Goal: Transaction & Acquisition: Purchase product/service

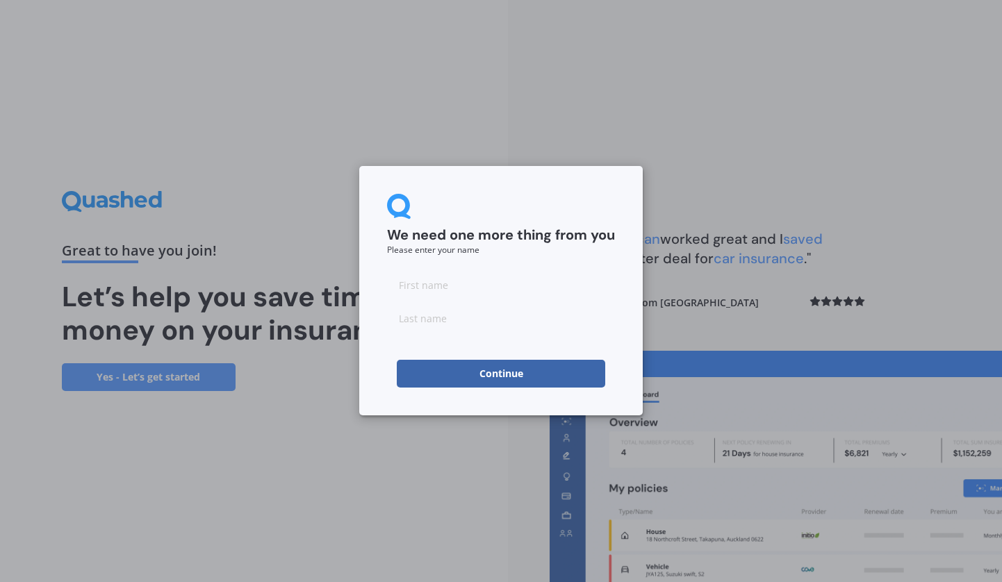
click at [437, 279] on input at bounding box center [501, 285] width 228 height 28
type input "Liam"
type input "Alcock"
click at [511, 381] on button "Continue" at bounding box center [501, 374] width 208 height 28
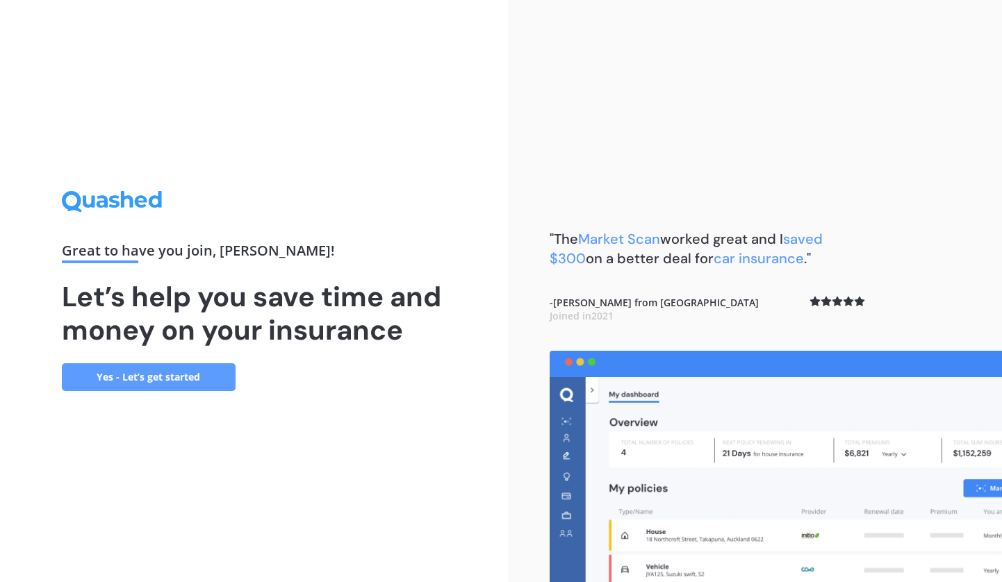
click at [203, 386] on link "Yes - Let’s get started" at bounding box center [149, 377] width 174 height 28
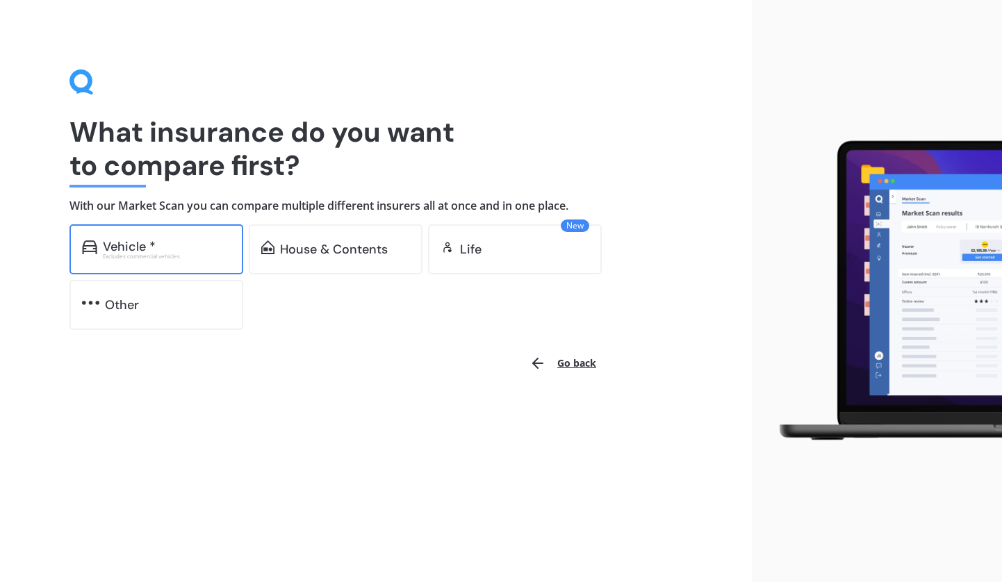
click at [126, 254] on div "Excludes commercial vehicles" at bounding box center [167, 257] width 128 height 6
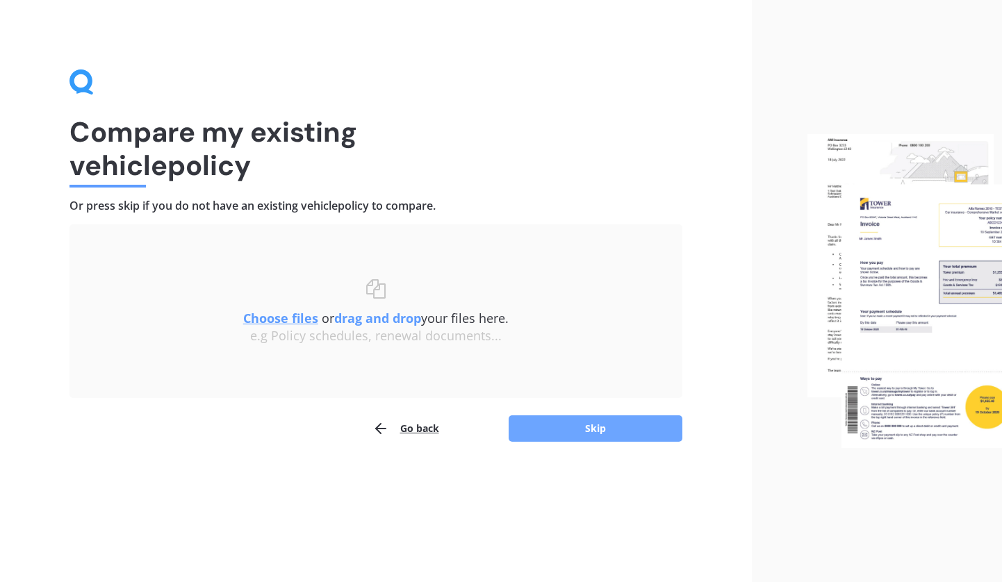
click at [561, 433] on button "Skip" at bounding box center [595, 428] width 174 height 26
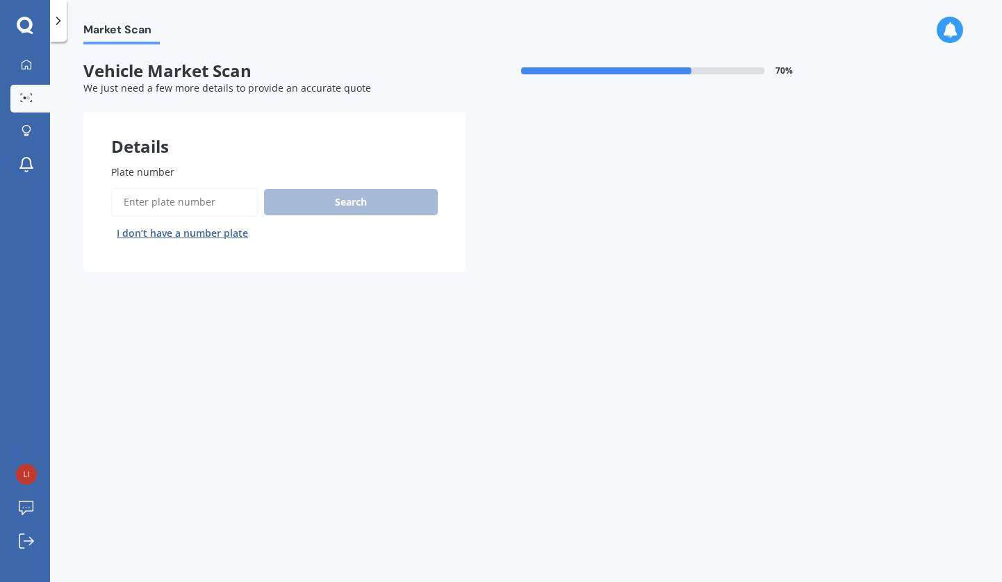
click at [181, 232] on button "I don’t have a number plate" at bounding box center [182, 233] width 142 height 22
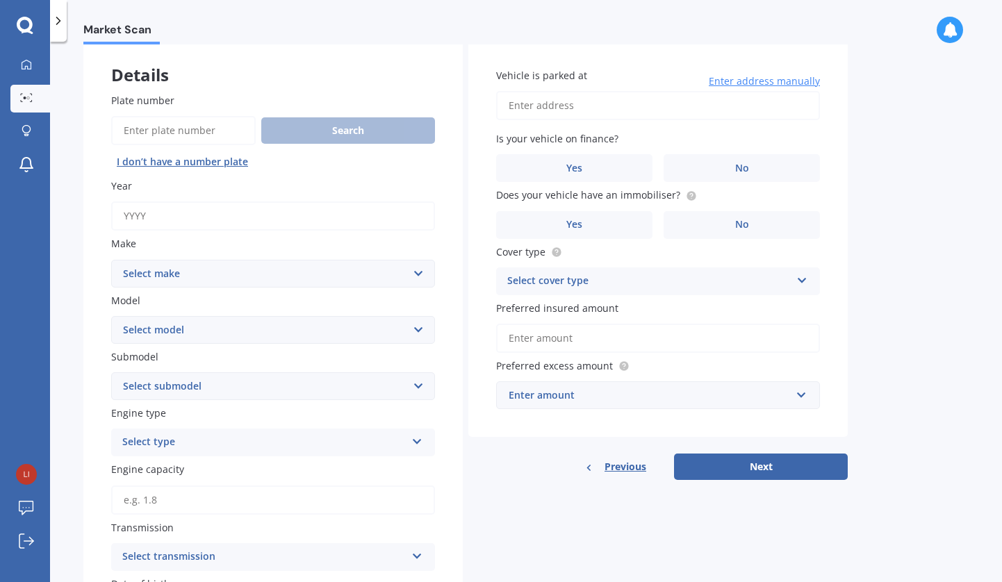
scroll to position [81, 0]
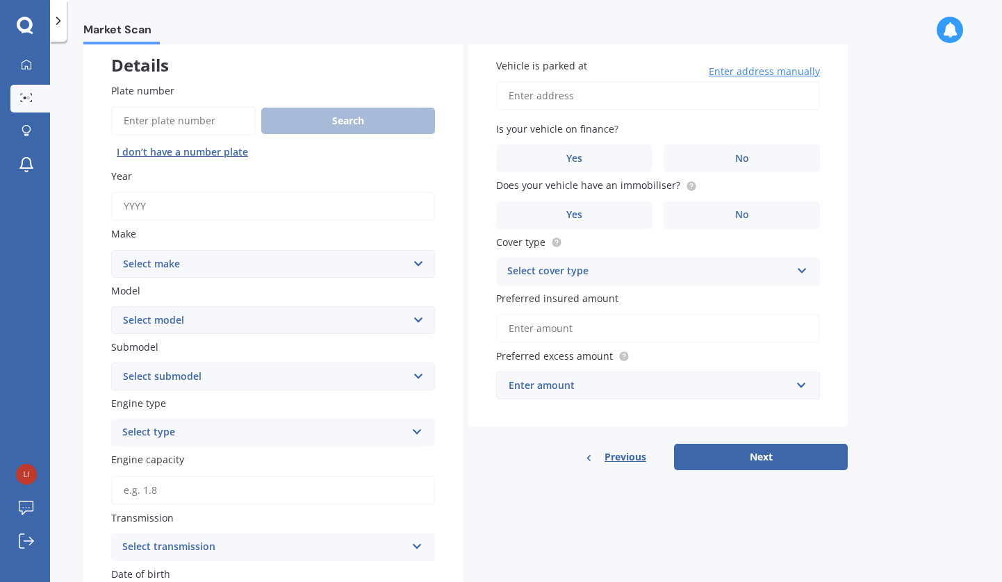
select select "SUBARU"
select select "OUTBACK 2.5"
select select "2.5 PETROL"
click at [199, 431] on div "Select type" at bounding box center [263, 432] width 283 height 17
click at [163, 463] on div "Petrol" at bounding box center [273, 459] width 322 height 25
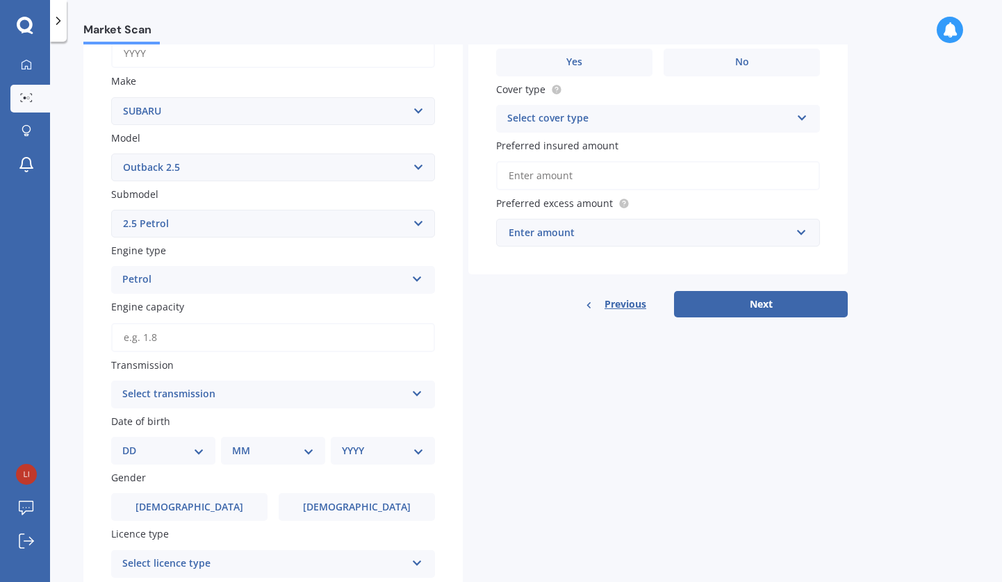
scroll to position [235, 0]
click at [176, 392] on div "Select transmission" at bounding box center [263, 393] width 283 height 17
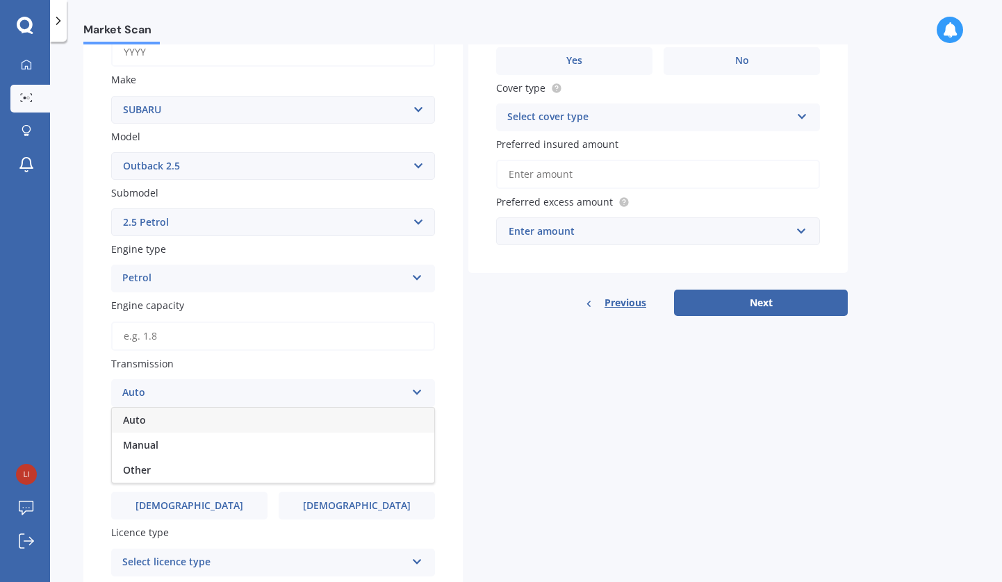
click at [163, 417] on div "Auto" at bounding box center [273, 420] width 322 height 25
select select "13"
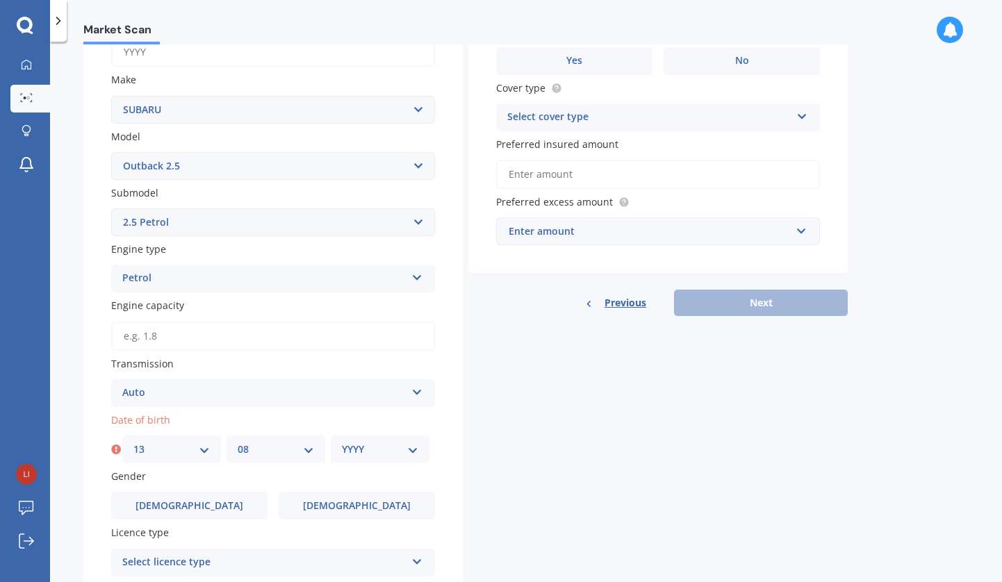
click at [299, 453] on div "MM 01 02 03 04 05 06 07 08 09 10 11 12" at bounding box center [275, 450] width 99 height 28
click at [308, 448] on select "MM 01 02 03 04 05 06 07 08 09 10 11 12" at bounding box center [276, 449] width 76 height 15
select select "09"
select select "1988"
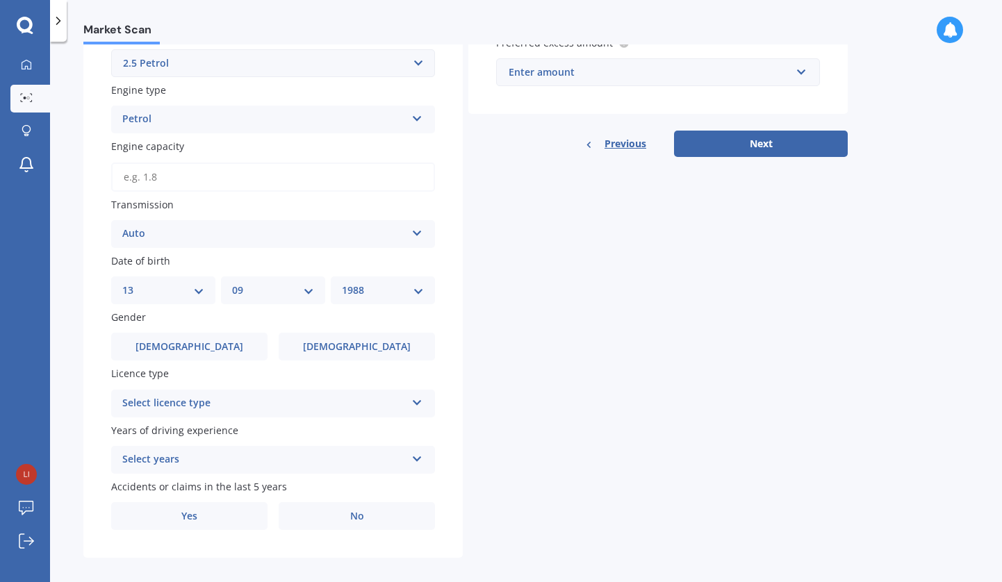
scroll to position [397, 0]
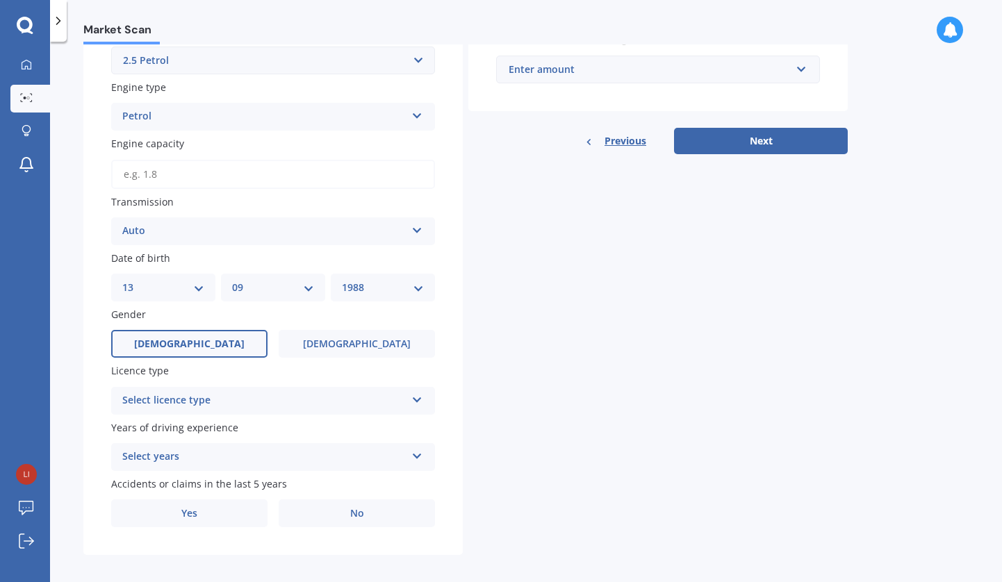
click at [218, 331] on label "Male" at bounding box center [189, 344] width 156 height 28
click at [0, 0] on input "Male" at bounding box center [0, 0] width 0 height 0
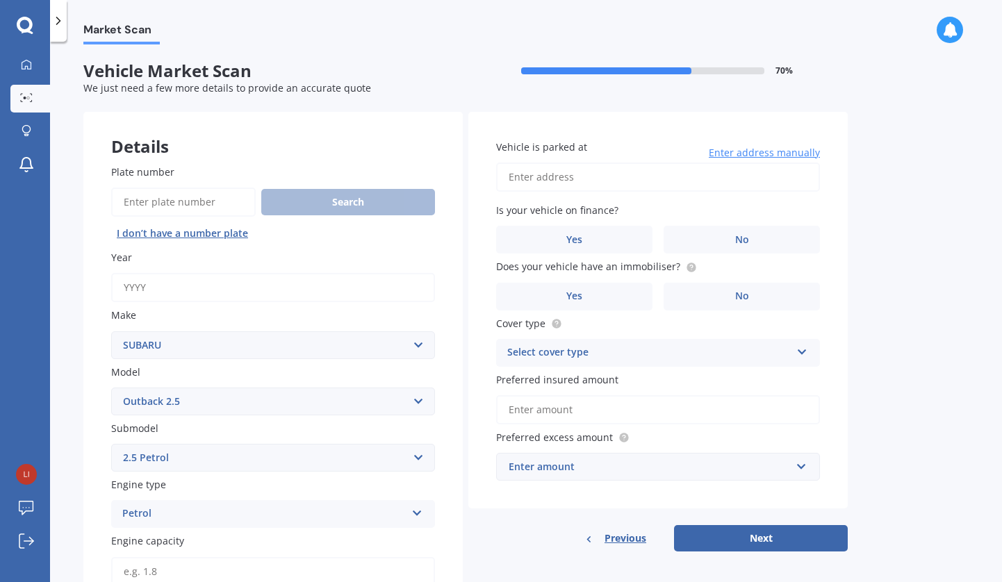
scroll to position [0, 0]
click at [703, 240] on label "No" at bounding box center [741, 240] width 156 height 28
click at [0, 0] on input "No" at bounding box center [0, 0] width 0 height 0
click at [647, 347] on div "Select cover type" at bounding box center [648, 353] width 283 height 17
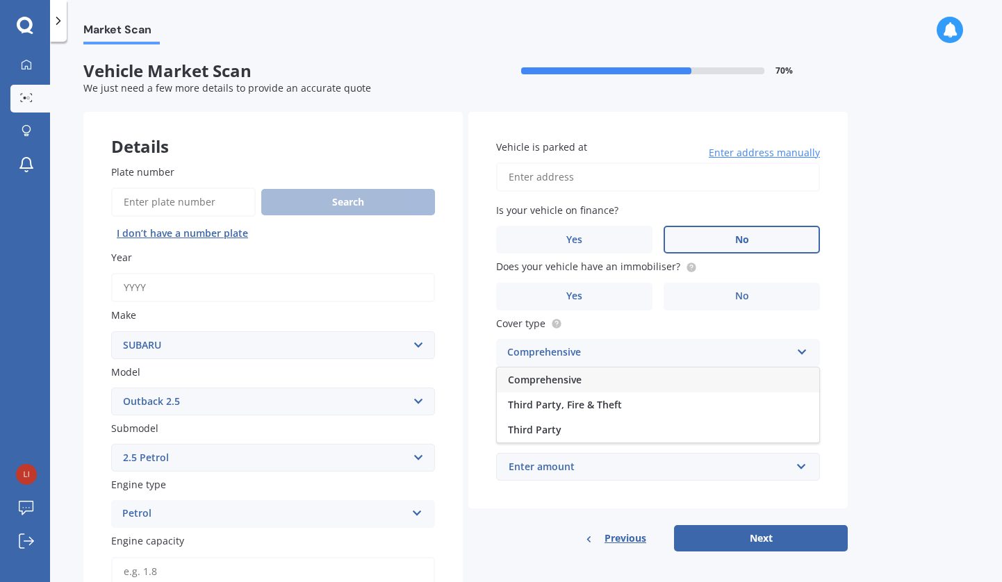
click at [835, 345] on div "Vehicle is parked at Enter address manually Is your vehicle on finance? Yes No …" at bounding box center [657, 310] width 379 height 397
click at [718, 353] on div "Comprehensive" at bounding box center [648, 353] width 283 height 17
click at [845, 327] on div "Vehicle is parked at Enter address manually Is your vehicle on finance? Yes No …" at bounding box center [657, 310] width 379 height 397
click at [527, 412] on input "Preferred insured amount" at bounding box center [658, 409] width 324 height 29
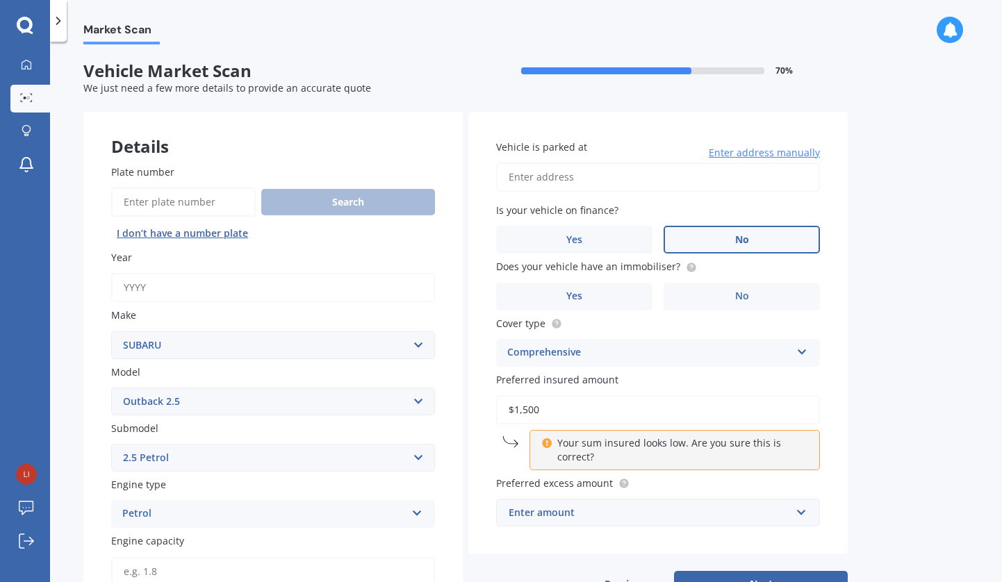
type input "$15,000"
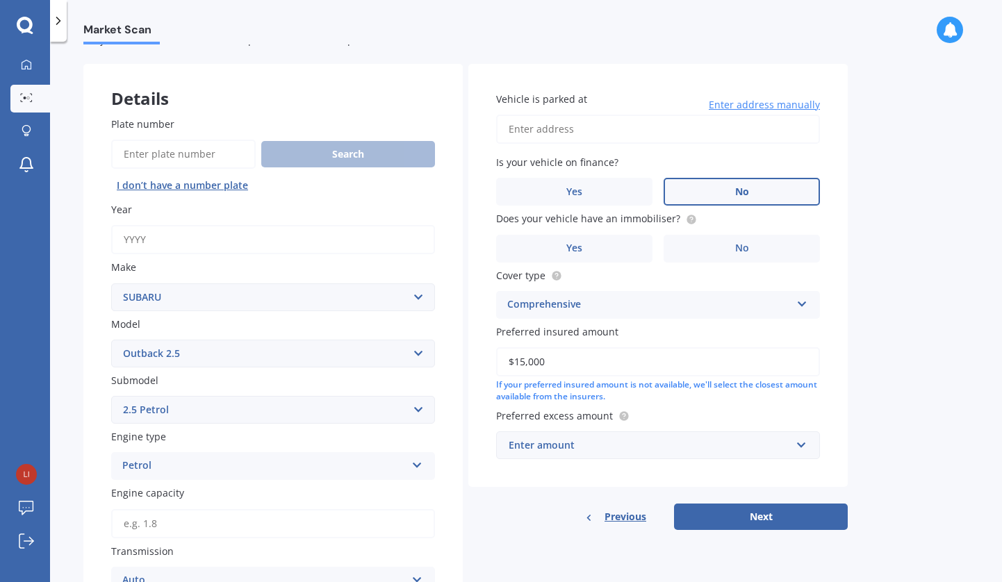
scroll to position [50, 0]
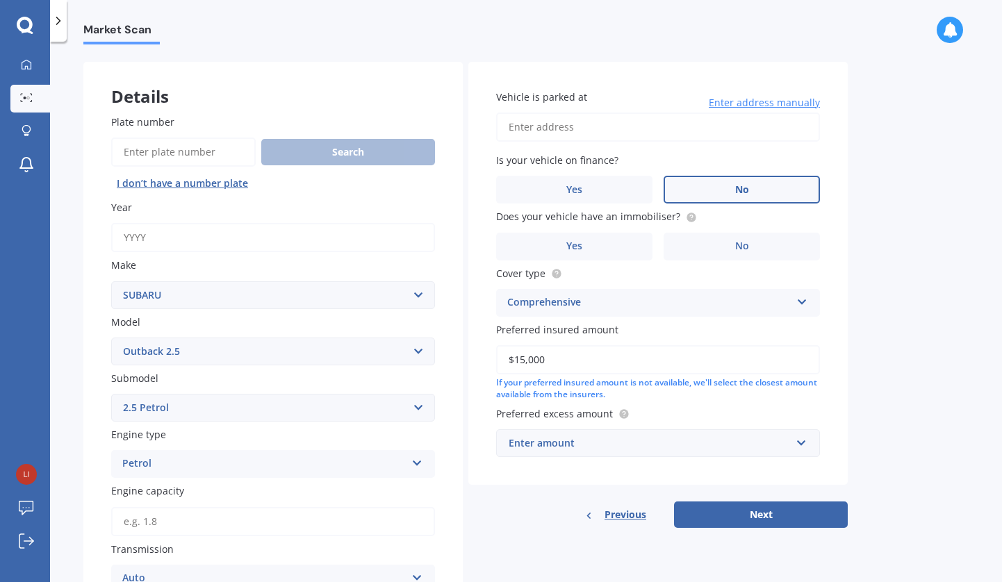
click at [790, 442] on div "Enter amount" at bounding box center [649, 443] width 282 height 15
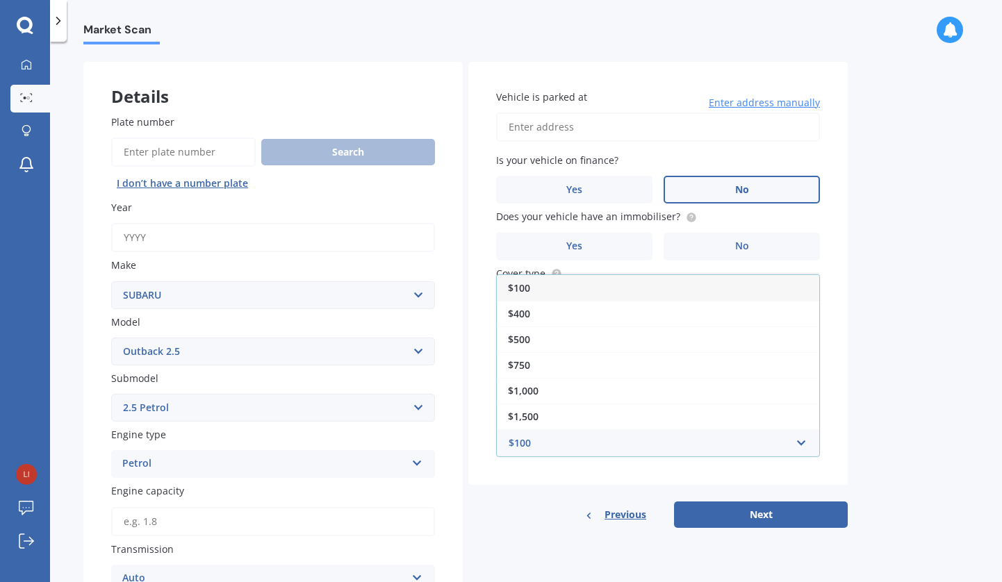
click at [890, 391] on div "Market Scan Vehicle Market Scan 70 % We just need a few more details to provide…" at bounding box center [526, 314] width 952 height 540
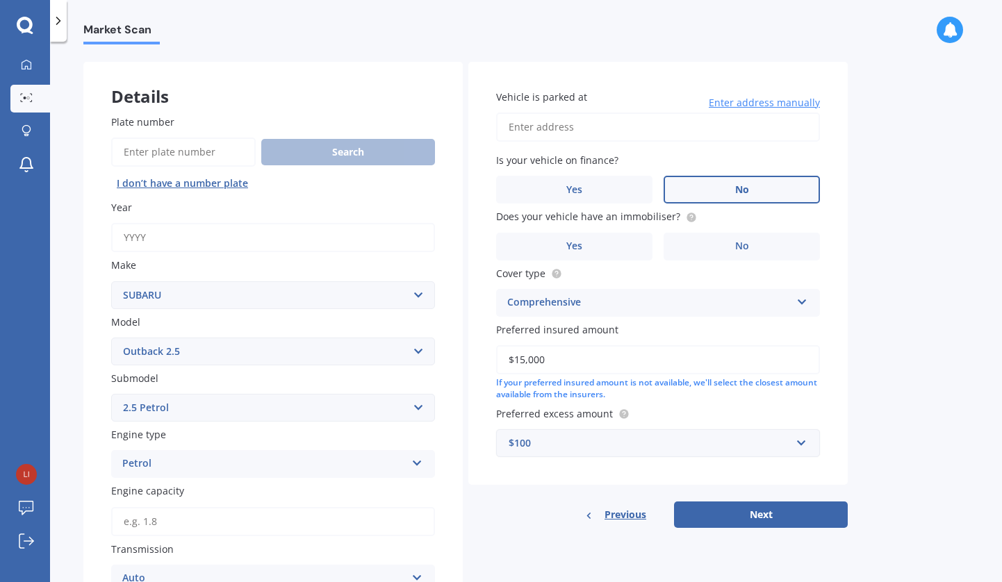
click at [652, 445] on div "$100" at bounding box center [649, 443] width 282 height 15
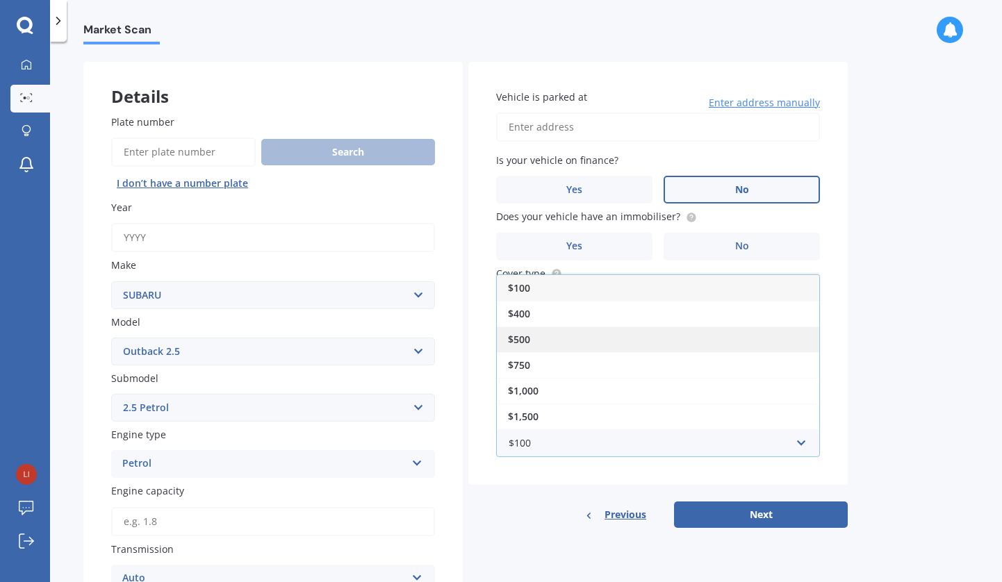
click at [590, 333] on div "$500" at bounding box center [658, 339] width 322 height 26
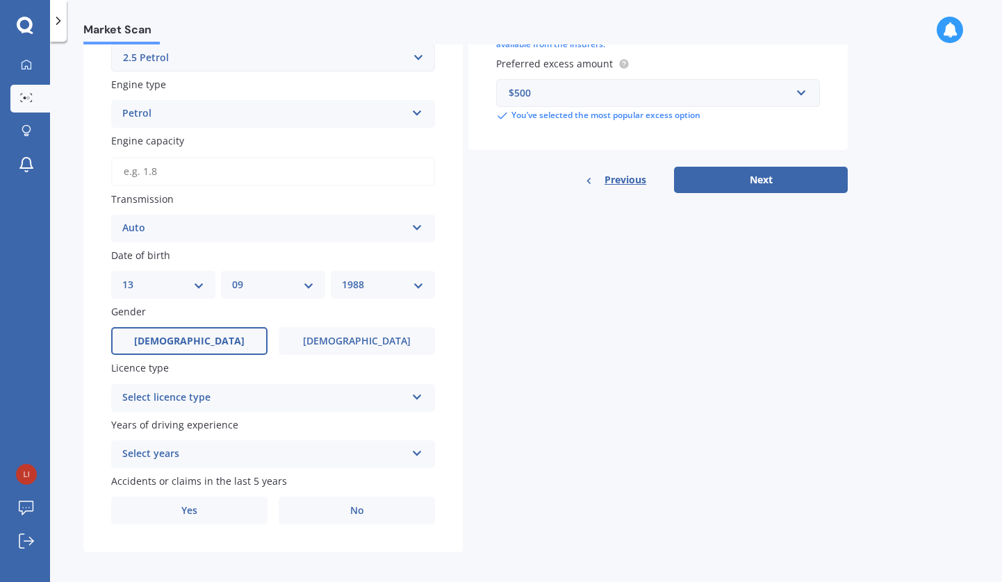
scroll to position [0, 0]
click at [251, 392] on div "Select licence type" at bounding box center [263, 398] width 283 height 17
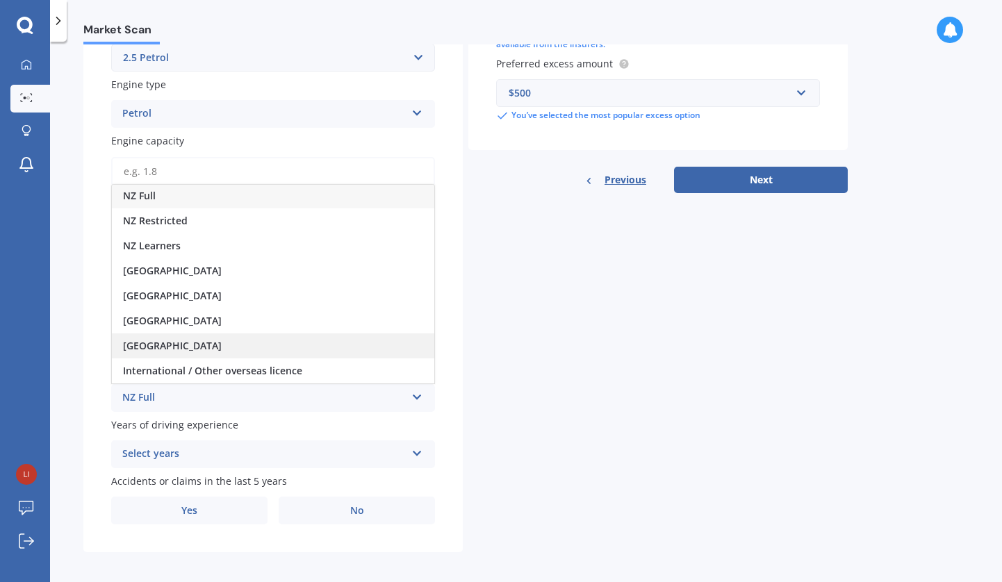
scroll to position [1, 0]
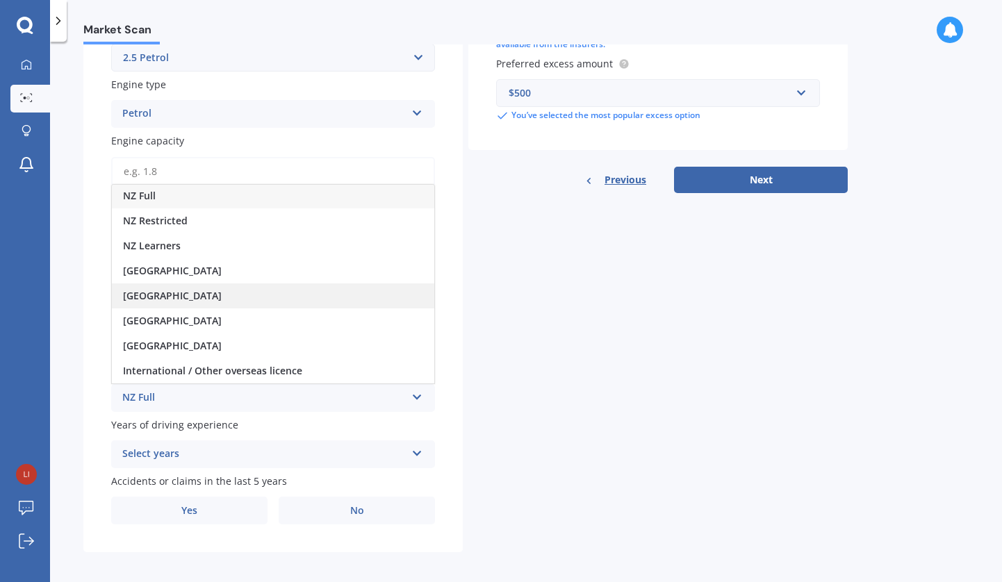
click at [213, 283] on div "United Kingdom" at bounding box center [273, 295] width 322 height 25
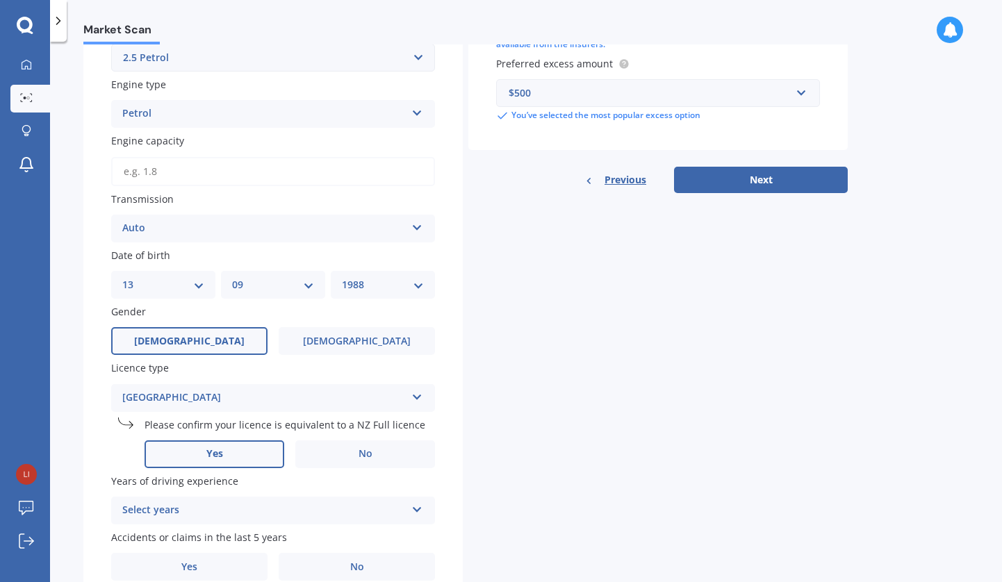
click at [255, 453] on label "Yes" at bounding box center [214, 454] width 140 height 28
click at [0, 0] on input "Yes" at bounding box center [0, 0] width 0 height 0
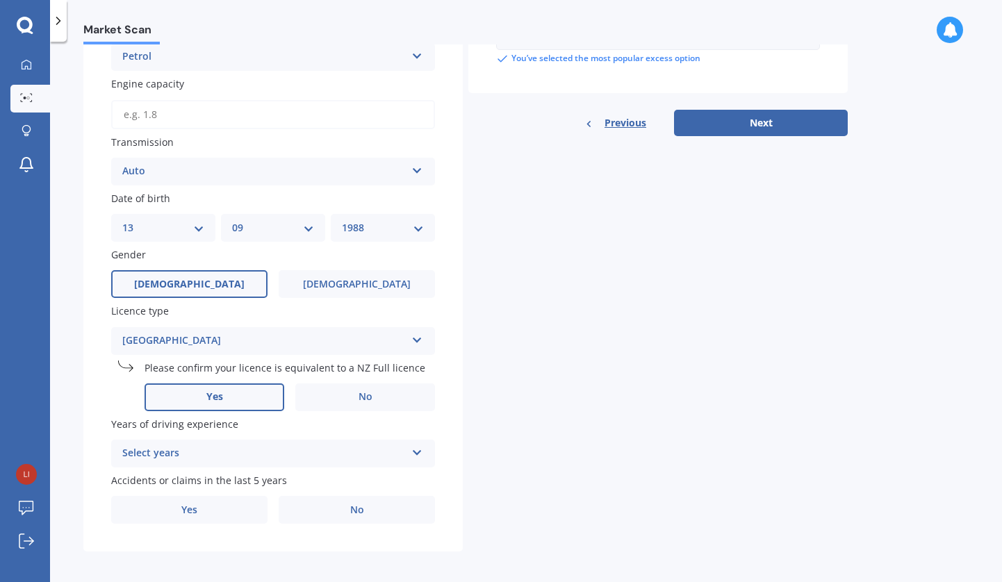
scroll to position [456, 0]
click at [270, 450] on div "Select years" at bounding box center [263, 454] width 283 height 17
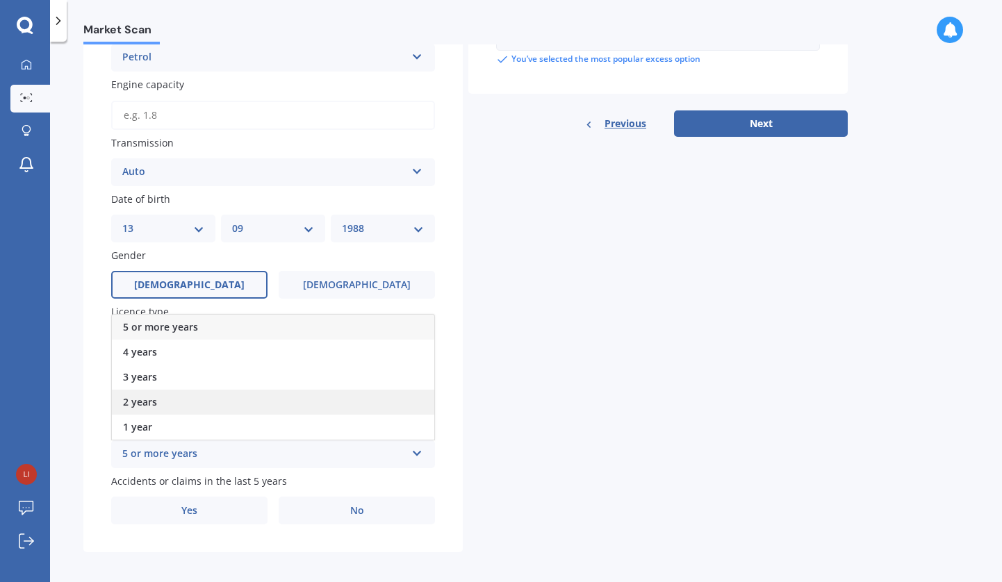
scroll to position [0, 0]
click at [192, 324] on span "5 or more years" at bounding box center [160, 326] width 75 height 13
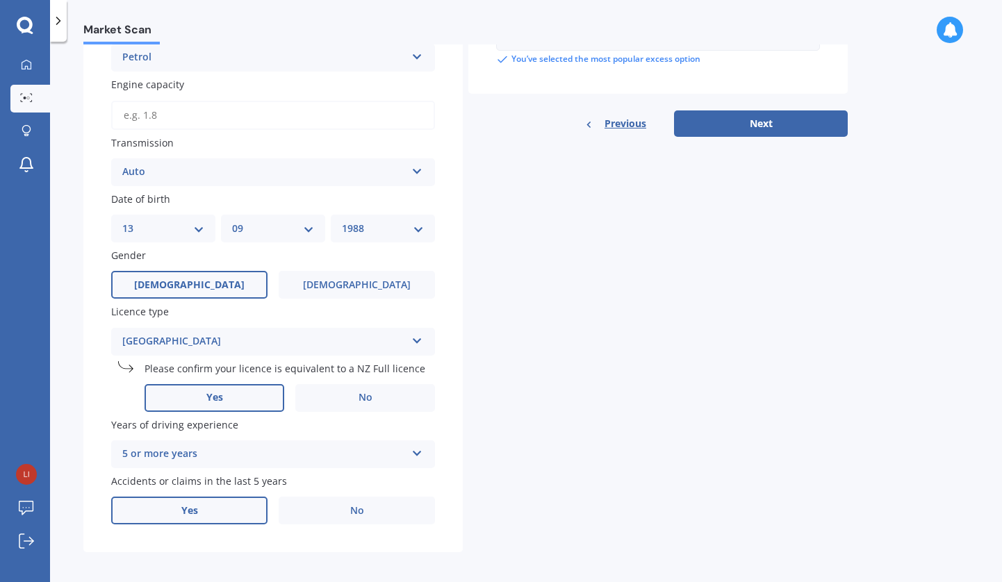
click at [202, 506] on label "Yes" at bounding box center [189, 511] width 156 height 28
click at [0, 0] on input "Yes" at bounding box center [0, 0] width 0 height 0
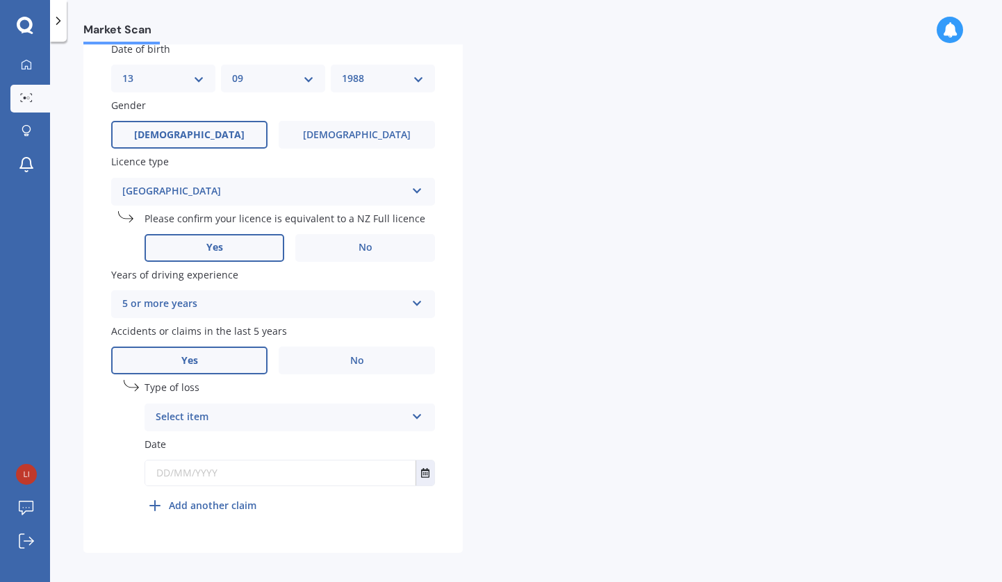
scroll to position [606, 0]
click at [411, 406] on div "Select item At fault accident Not at fault accident" at bounding box center [289, 418] width 290 height 28
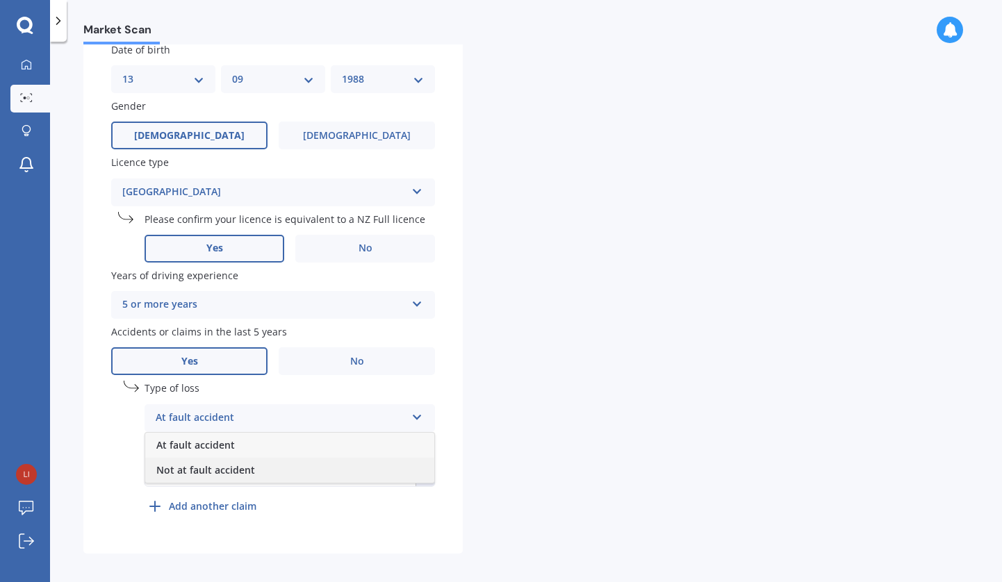
click at [251, 463] on span "Not at fault accident" at bounding box center [205, 469] width 99 height 13
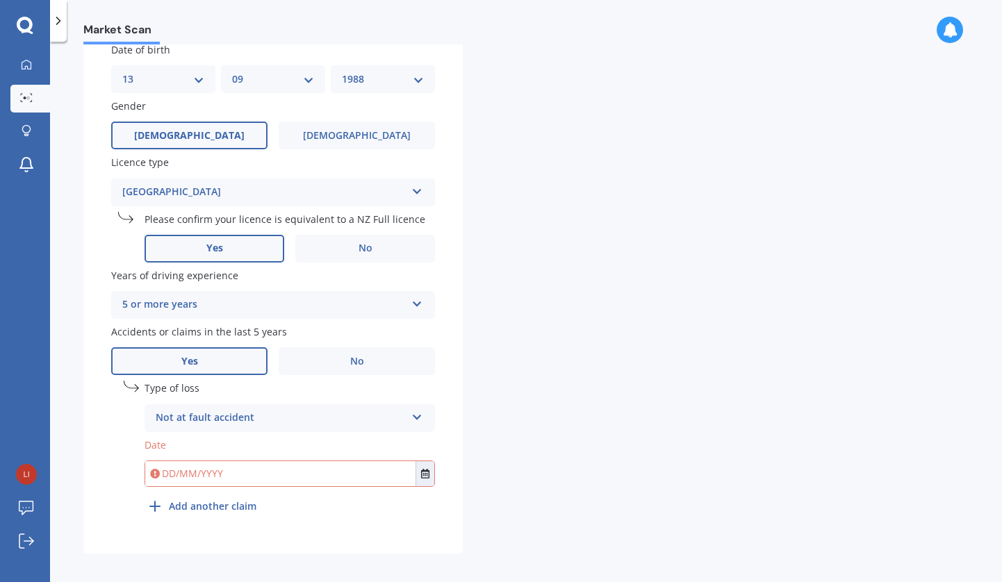
click at [195, 465] on input "text" at bounding box center [280, 473] width 270 height 25
type input "12/11/2021"
click at [339, 497] on div "undefined 1 Type of loss Not at fault accident At fault accident Not at fault a…" at bounding box center [289, 450] width 290 height 139
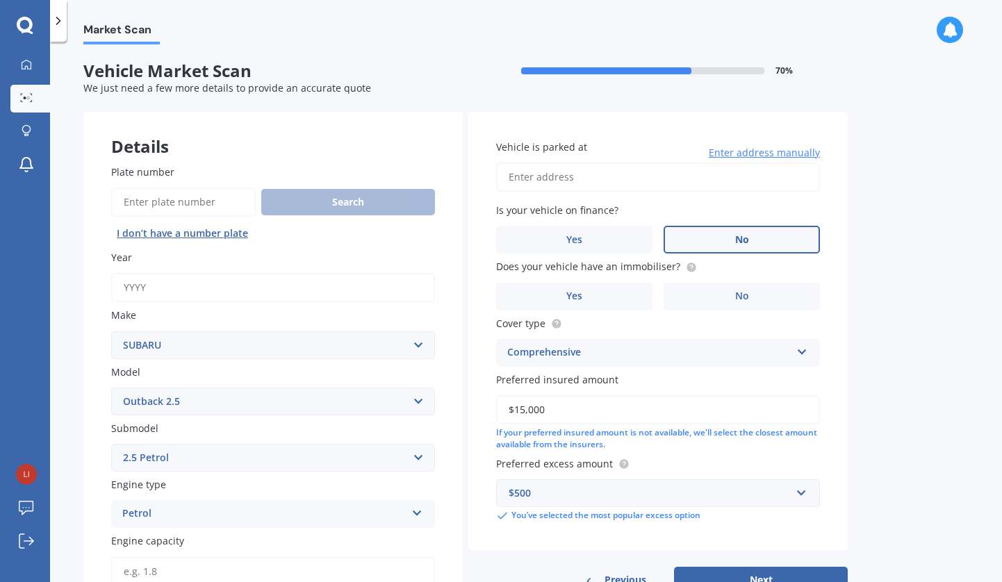
scroll to position [0, 0]
click at [617, 290] on label "Yes" at bounding box center [574, 297] width 156 height 28
click at [0, 0] on input "Yes" at bounding box center [0, 0] width 0 height 0
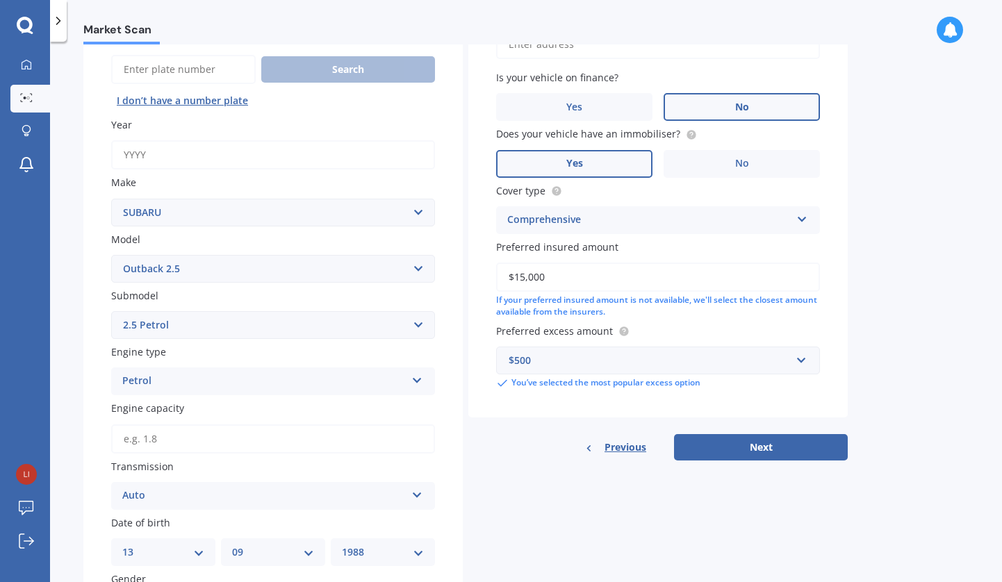
scroll to position [139, 0]
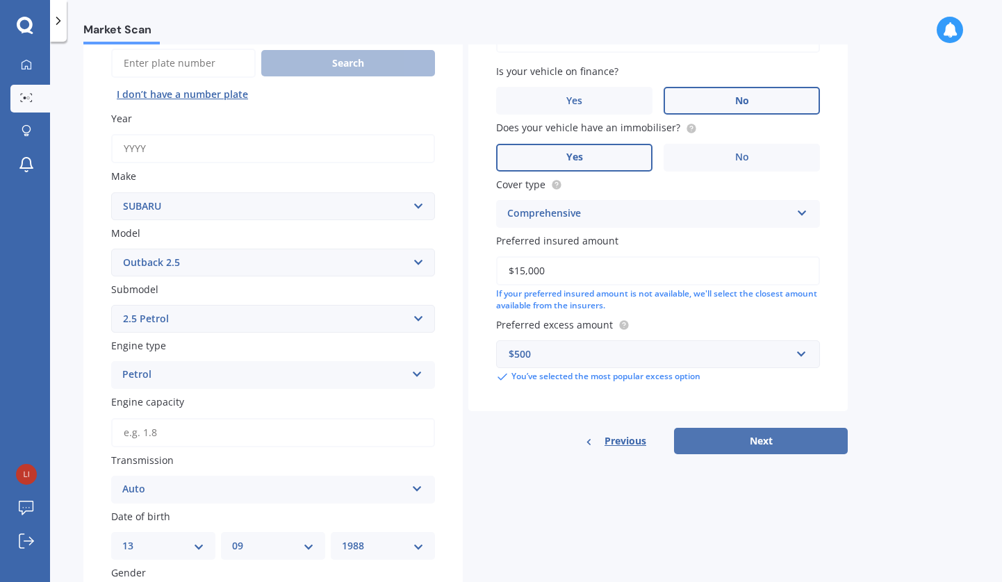
click at [797, 437] on button "Next" at bounding box center [761, 441] width 174 height 26
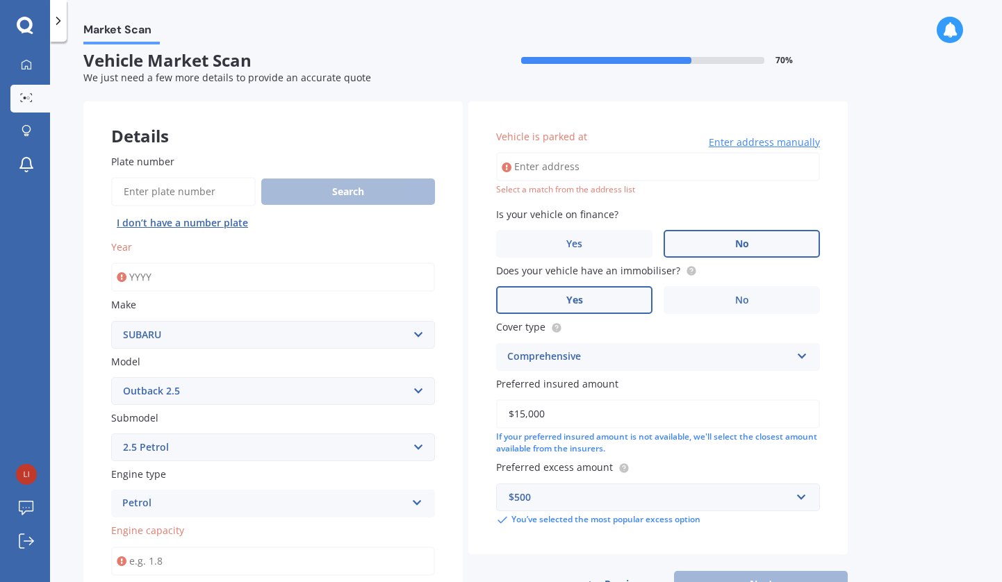
scroll to position [0, 0]
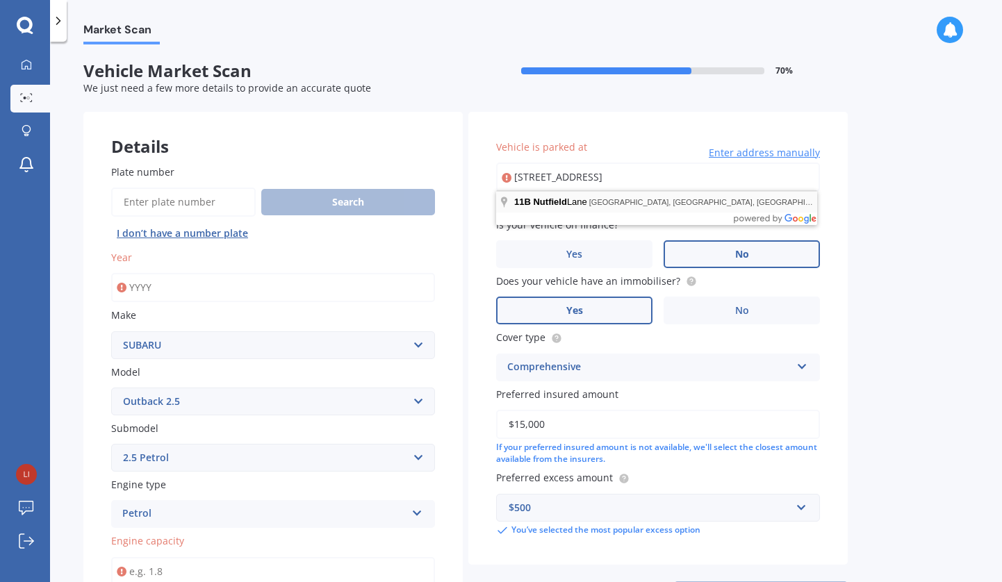
type input "11B Nutfield Lane, Cashmere, Christchurch 8022"
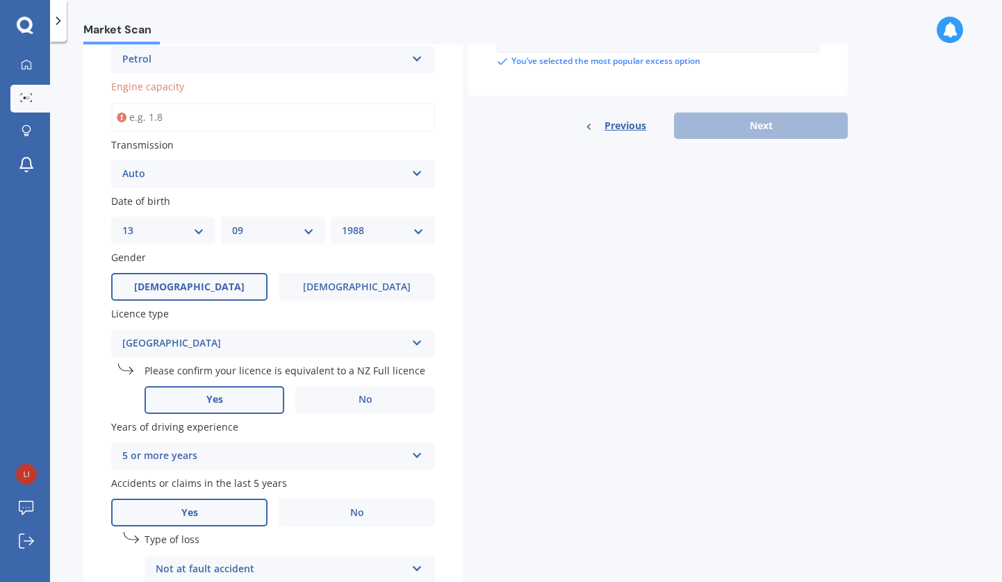
scroll to position [454, 0]
click at [752, 117] on div "Previous Next" at bounding box center [657, 126] width 379 height 26
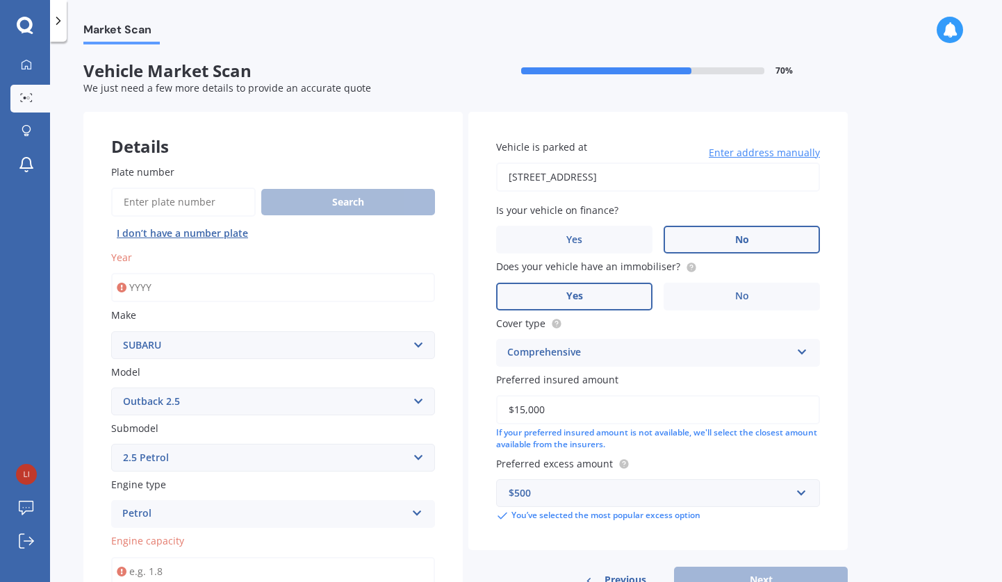
scroll to position [0, 0]
click at [243, 290] on input "Year" at bounding box center [273, 287] width 324 height 29
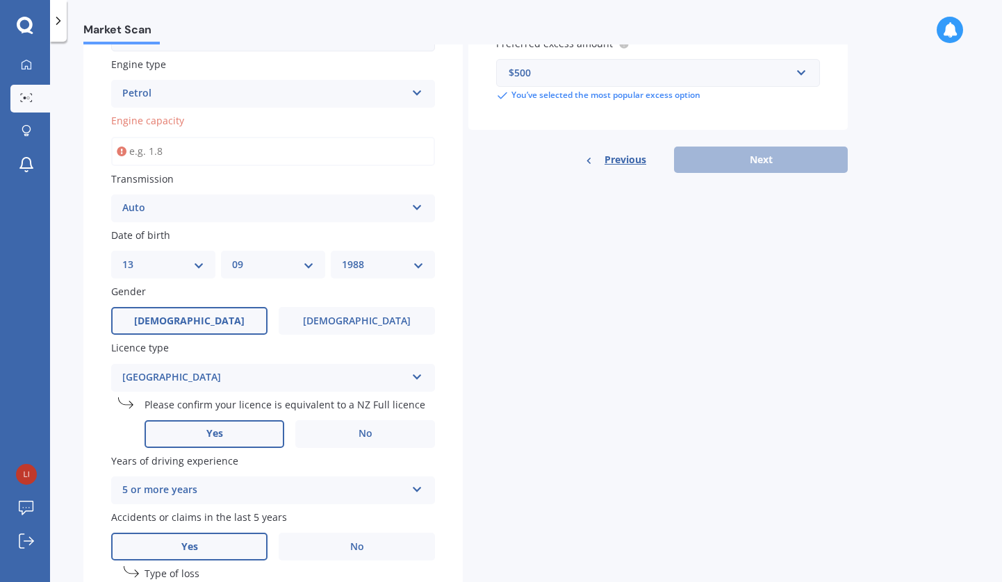
scroll to position [370, 0]
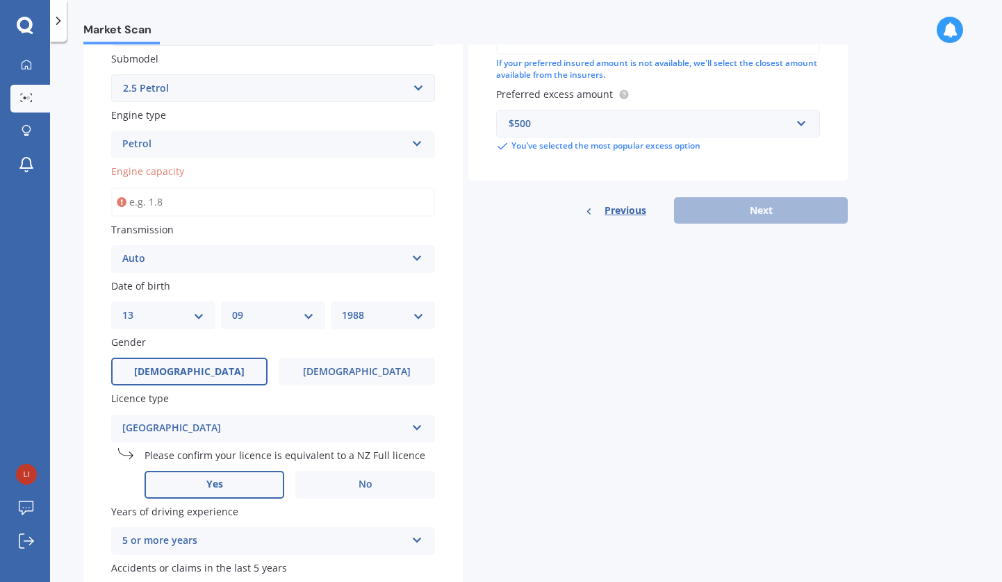
type input "2014"
click at [748, 210] on div "Previous Next" at bounding box center [657, 210] width 379 height 26
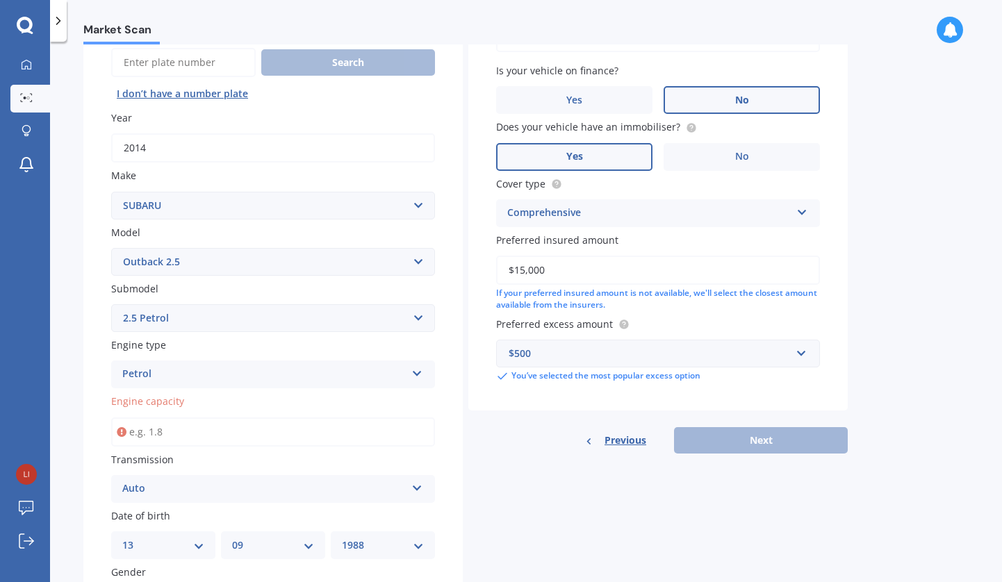
scroll to position [144, 0]
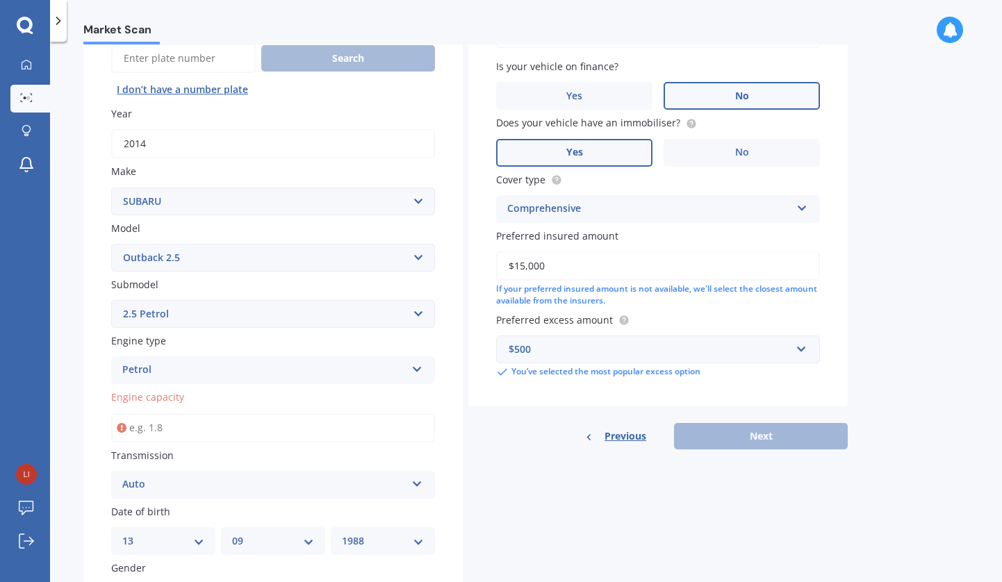
click at [169, 426] on input "Engine capacity" at bounding box center [273, 427] width 324 height 29
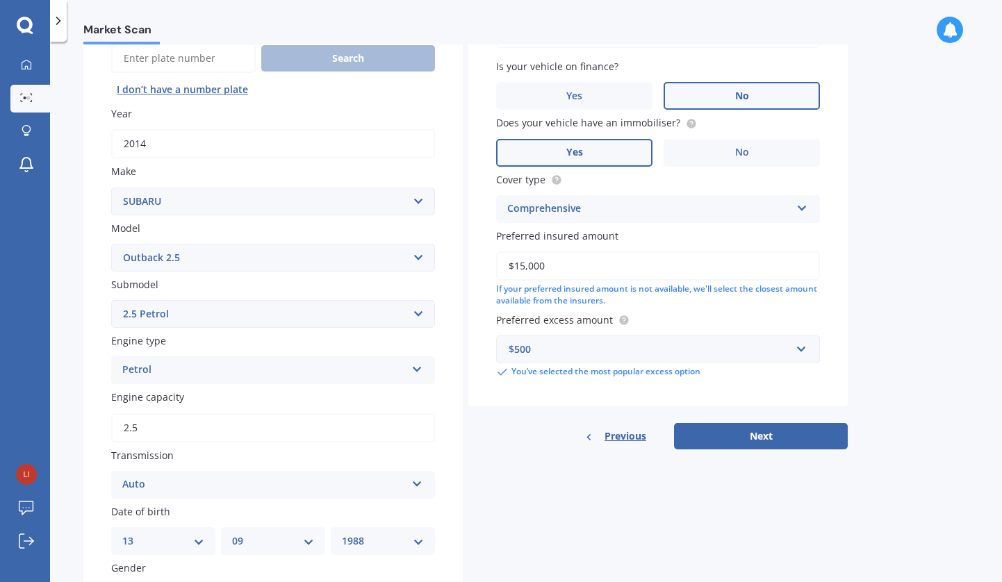
type input "2.5"
click at [734, 437] on button "Next" at bounding box center [761, 436] width 174 height 26
select select "13"
select select "09"
select select "1988"
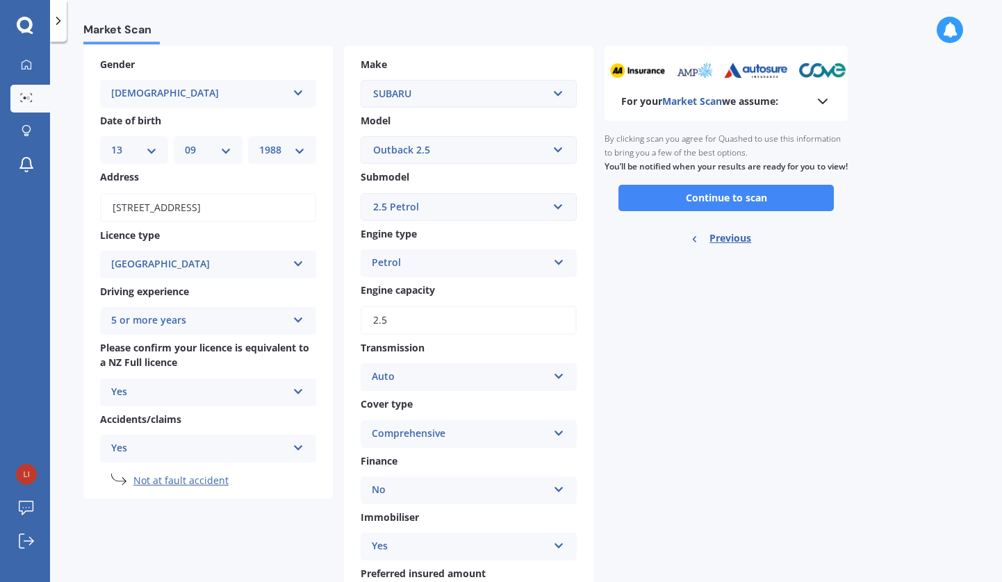
scroll to position [50, 0]
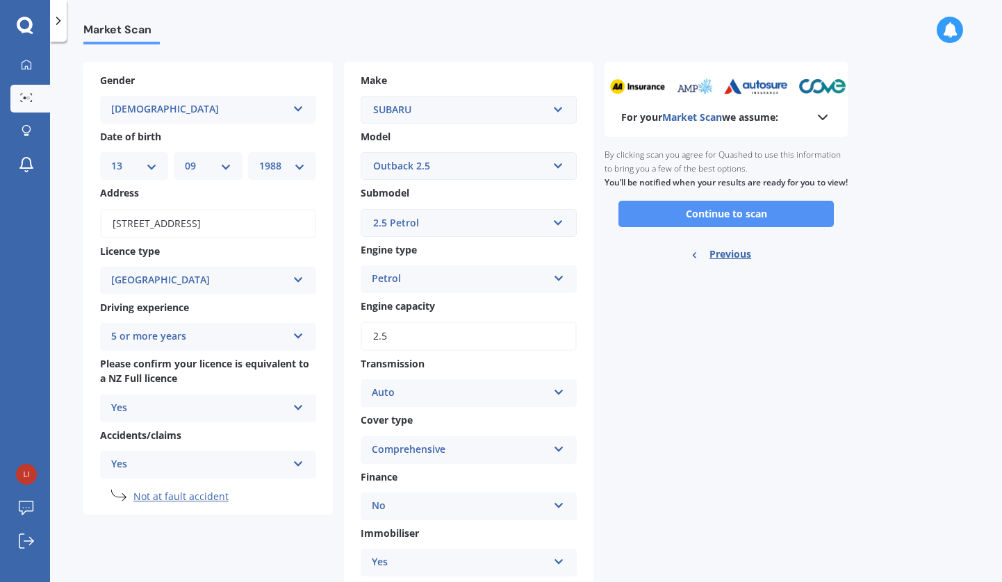
click at [727, 210] on button "Continue to scan" at bounding box center [725, 214] width 215 height 26
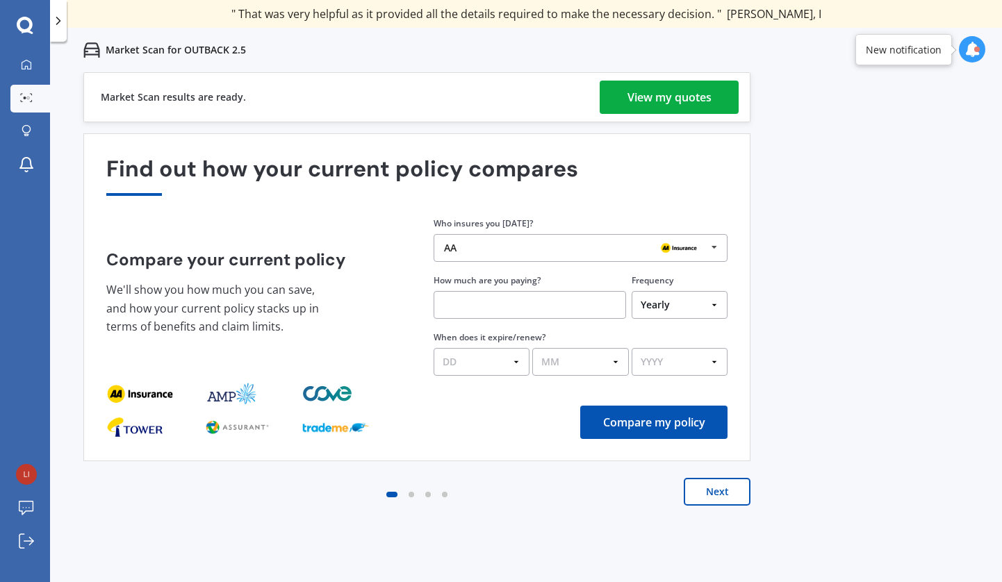
click at [672, 106] on div "View my quotes" at bounding box center [669, 97] width 84 height 33
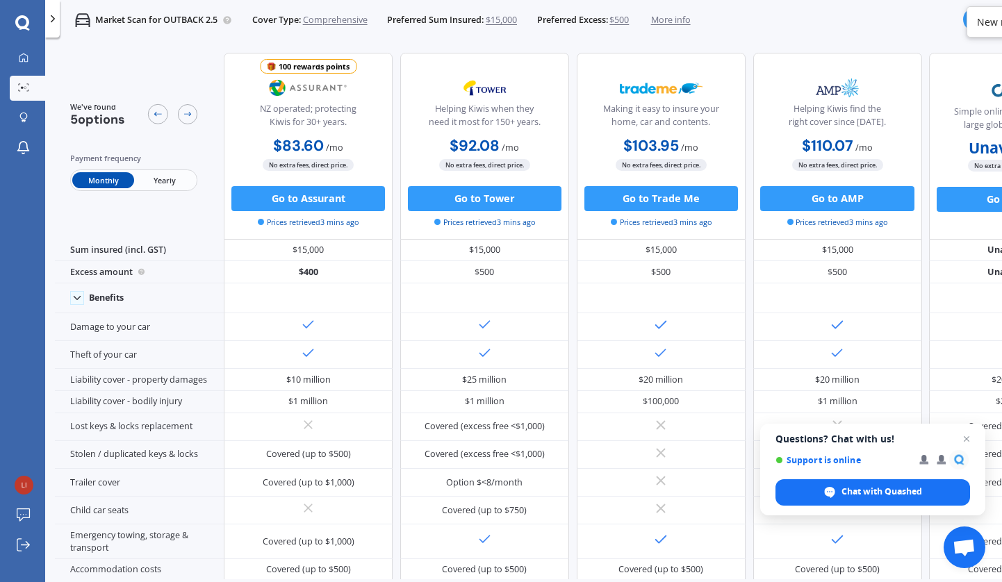
click at [688, 23] on span "More info" at bounding box center [671, 20] width 40 height 13
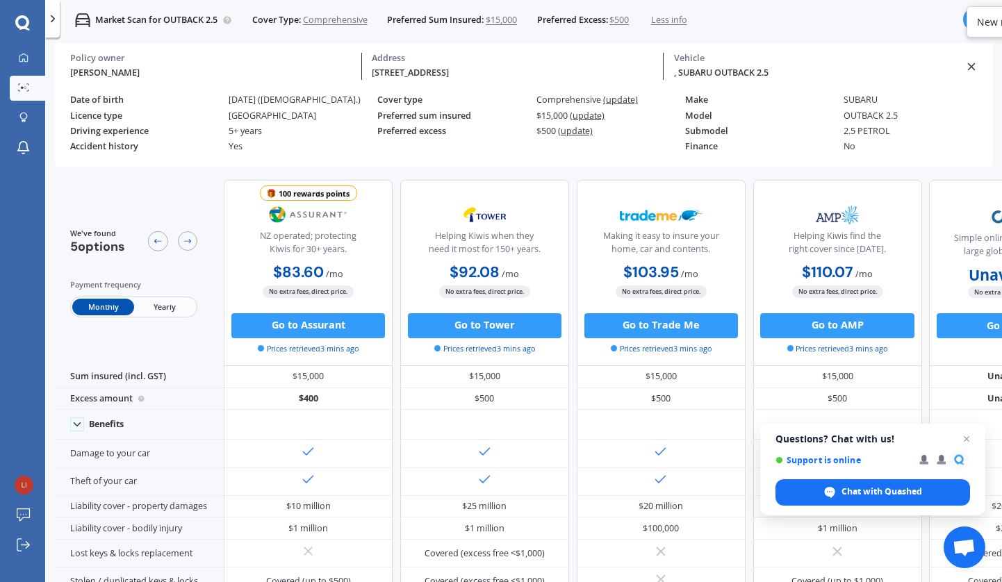
click at [53, 26] on div at bounding box center [52, 19] width 15 height 38
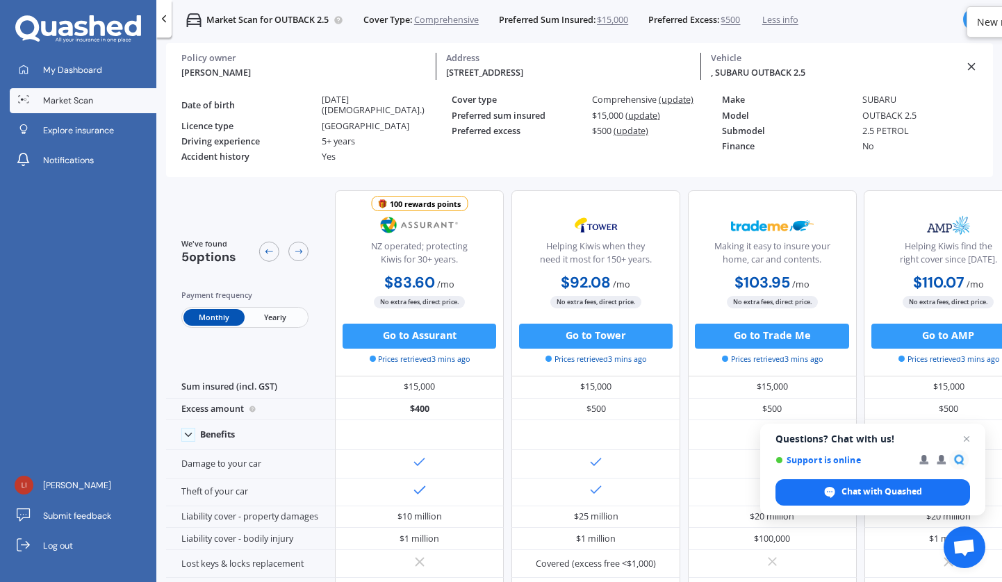
click at [165, 33] on div at bounding box center [163, 19] width 15 height 38
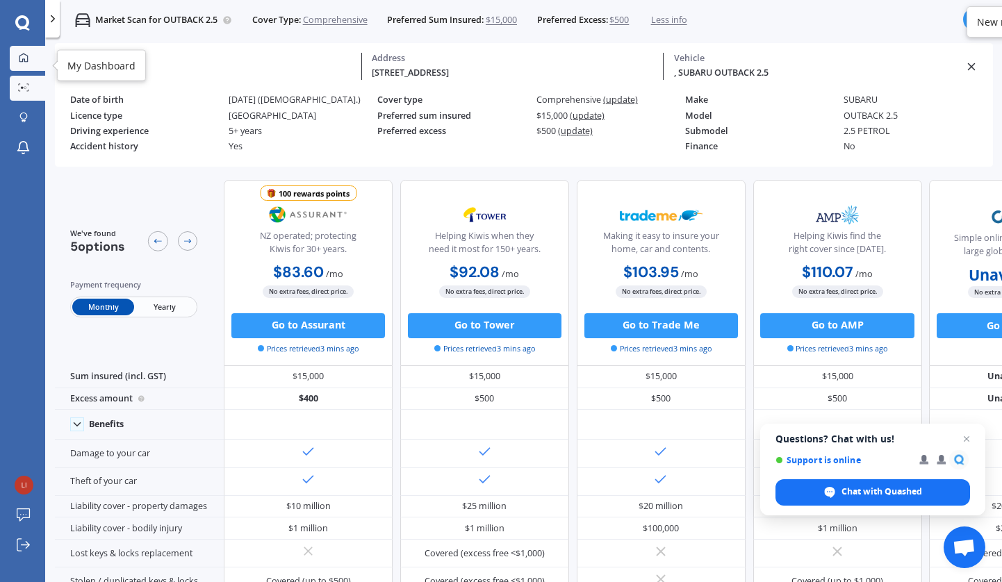
click at [27, 56] on icon at bounding box center [23, 57] width 9 height 9
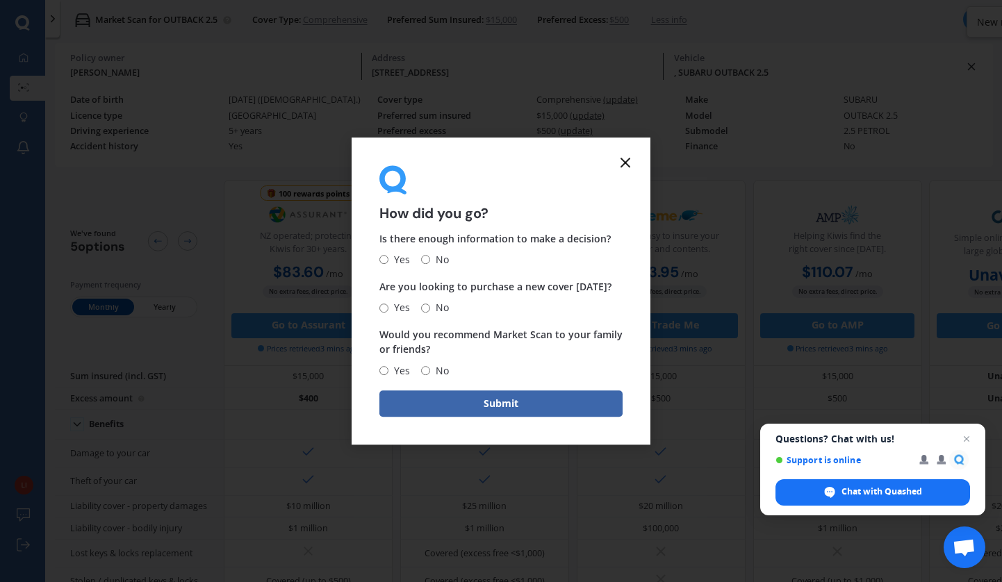
click at [624, 162] on line at bounding box center [625, 162] width 8 height 8
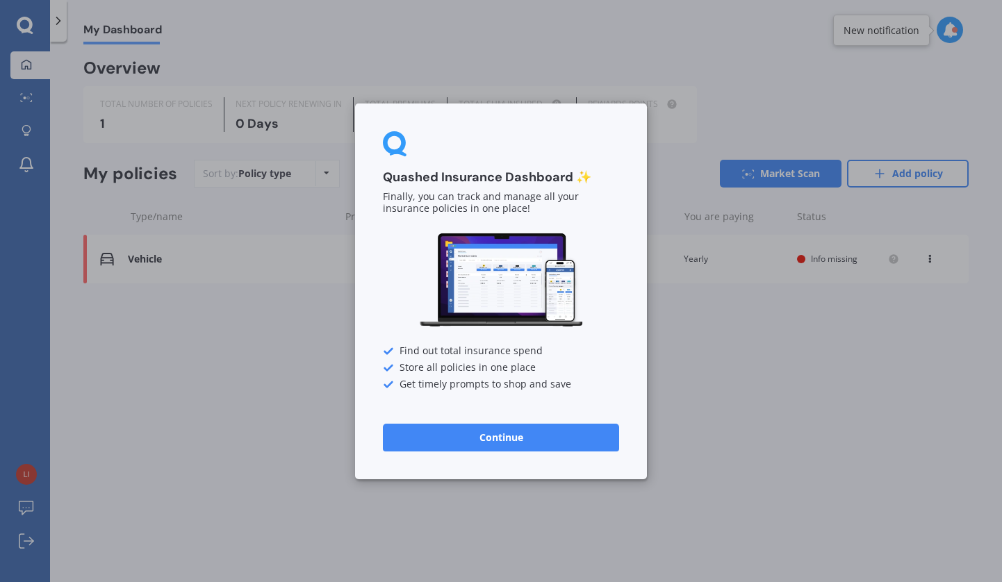
click at [519, 435] on button "Continue" at bounding box center [501, 437] width 236 height 28
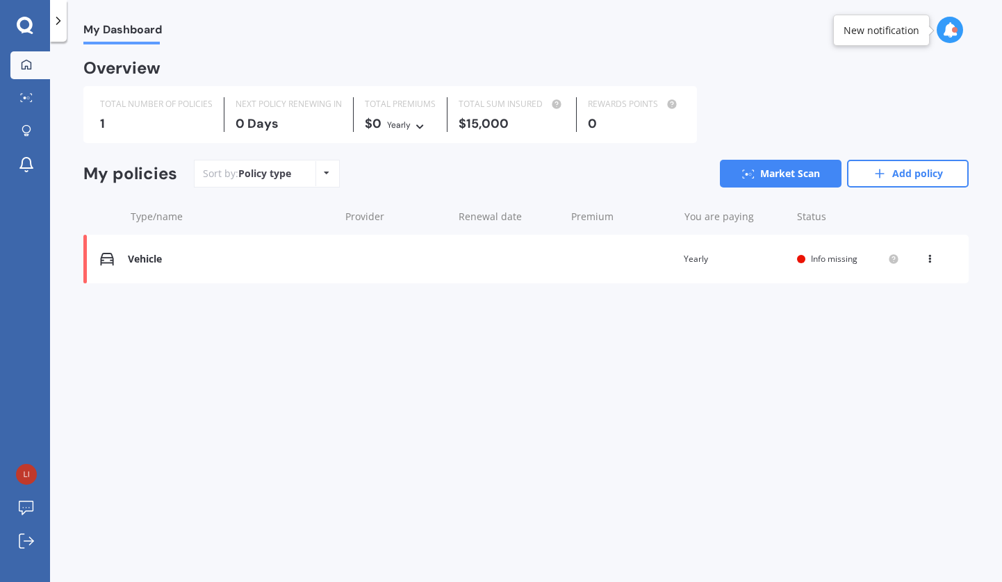
click at [936, 256] on div "View option View policy Delete" at bounding box center [931, 259] width 13 height 14
click at [611, 267] on div "Vehicle Renewal date Premium You are paying Yearly Status Info missing View opt…" at bounding box center [525, 259] width 885 height 49
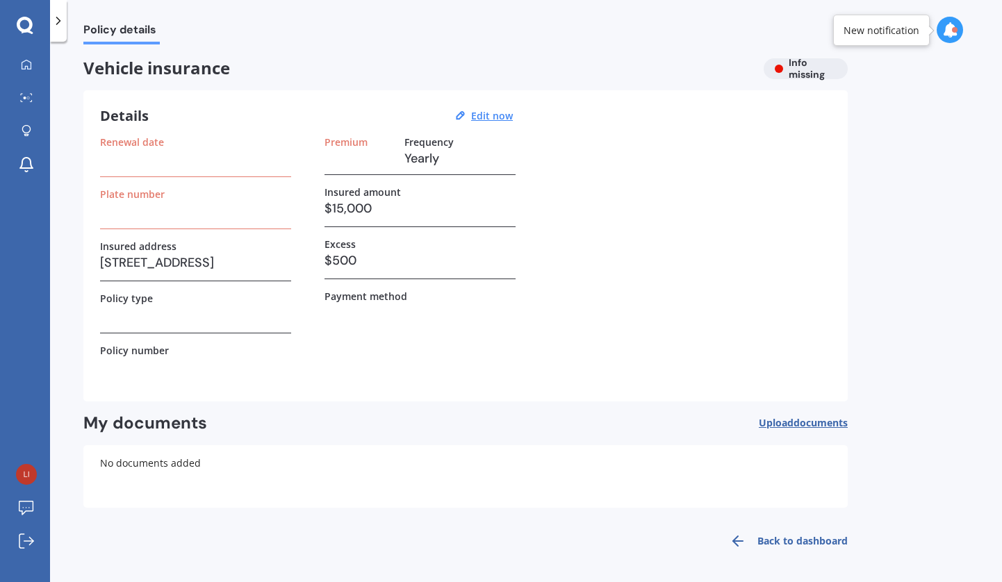
scroll to position [2, 0]
click at [59, 29] on div at bounding box center [58, 21] width 17 height 42
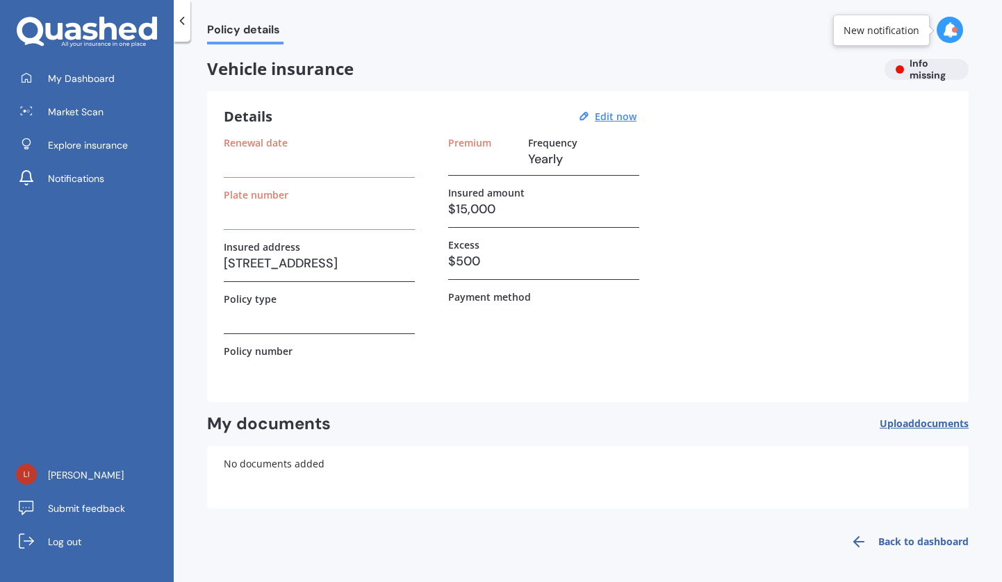
click at [173, 24] on div at bounding box center [87, 32] width 174 height 31
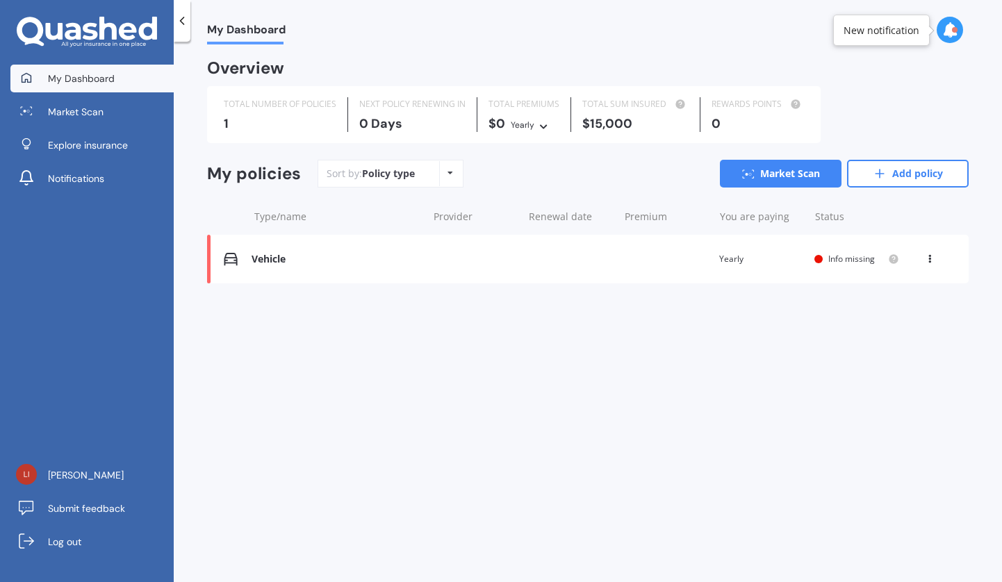
click at [933, 258] on div "View option View policy Delete" at bounding box center [931, 259] width 13 height 14
click at [877, 312] on div "Delete" at bounding box center [899, 313] width 138 height 28
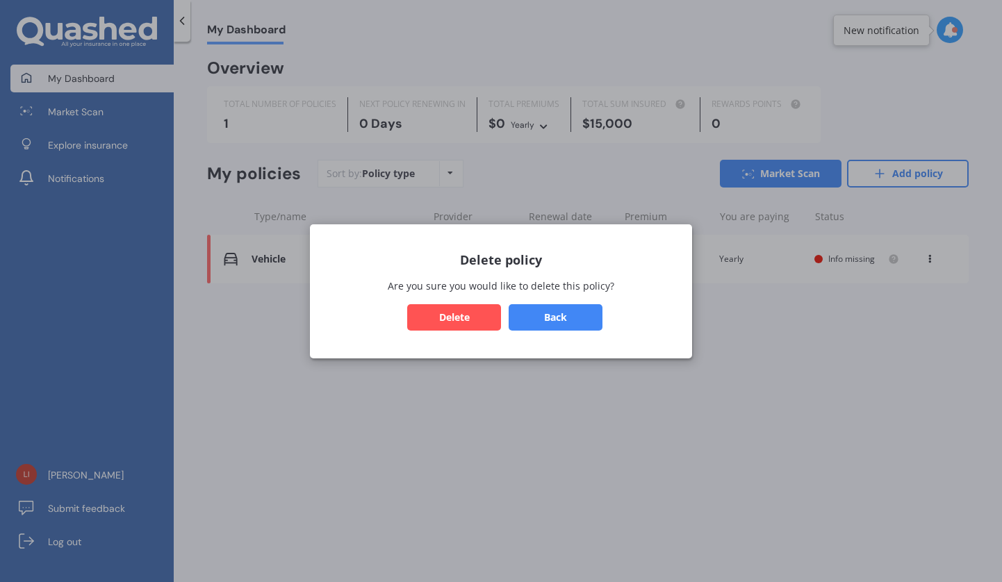
click at [481, 328] on button "Delete" at bounding box center [454, 317] width 94 height 26
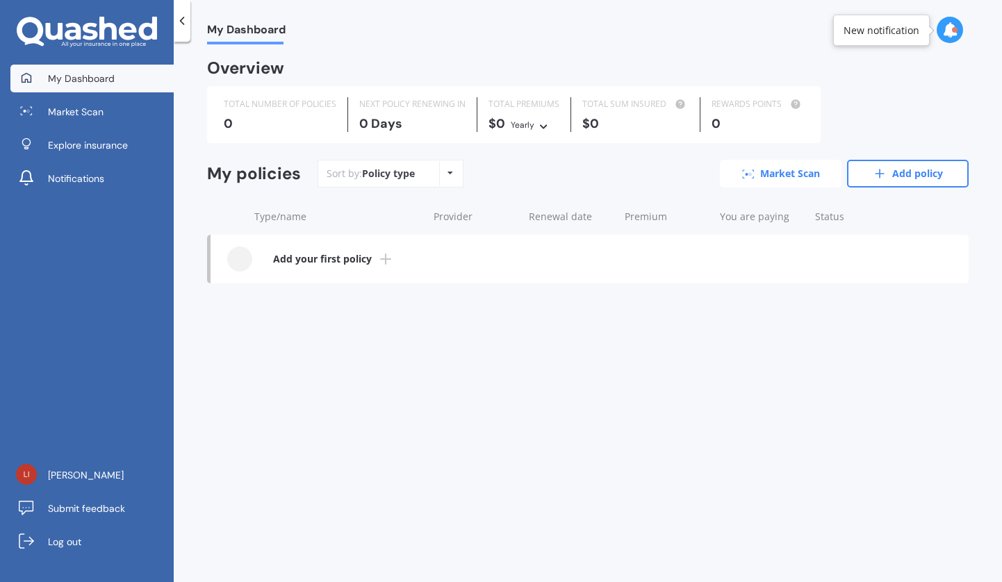
click at [791, 171] on link "Market Scan" at bounding box center [781, 174] width 122 height 28
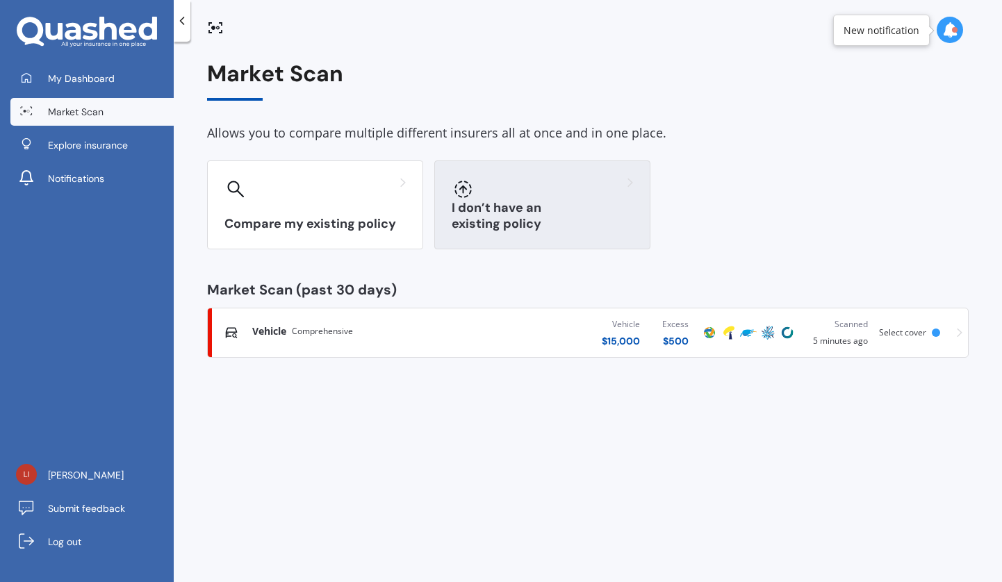
click at [540, 224] on h3 "I don’t have an existing policy" at bounding box center [542, 216] width 181 height 32
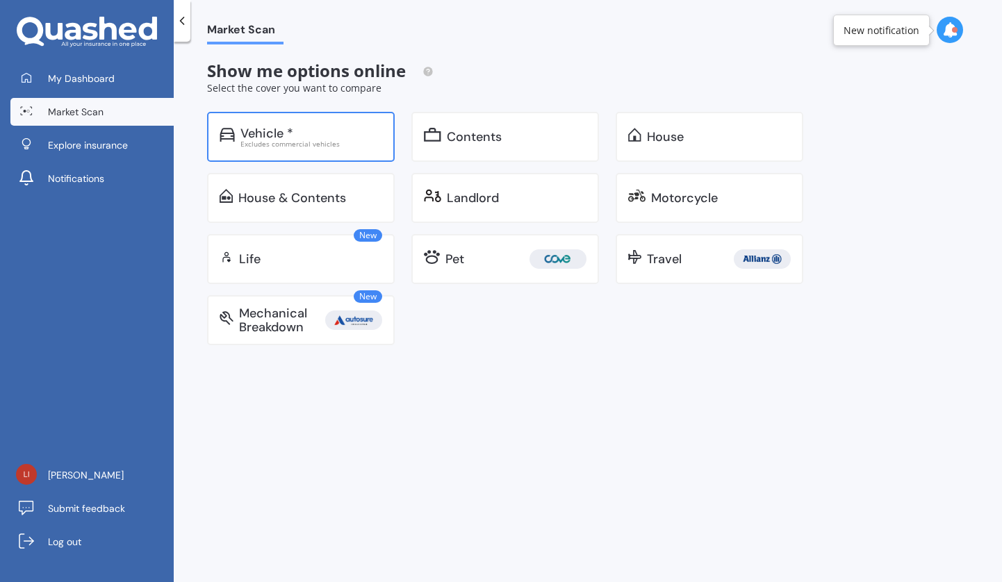
click at [359, 145] on div "Excludes commercial vehicles" at bounding box center [311, 143] width 142 height 7
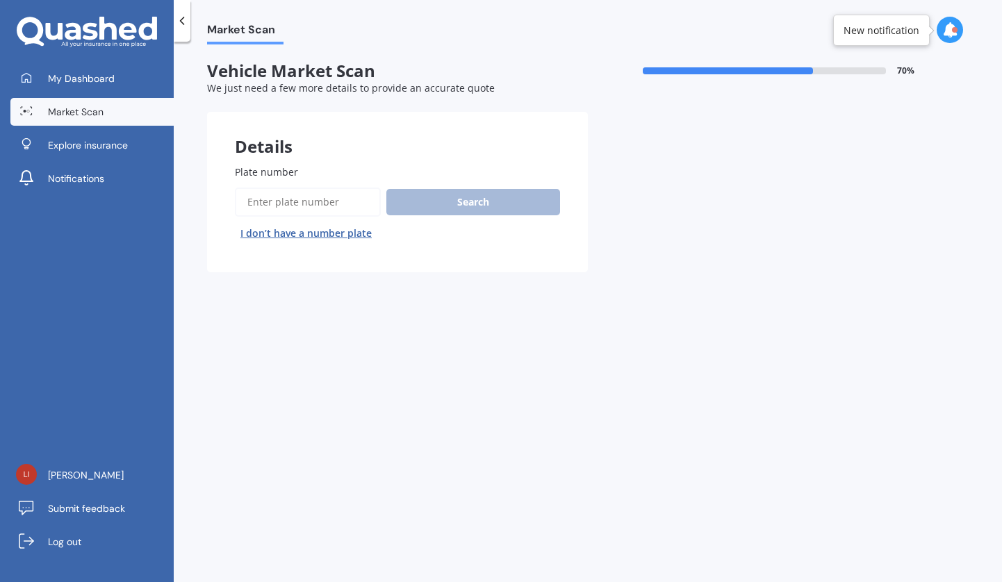
click at [324, 231] on button "I don’t have a number plate" at bounding box center [306, 233] width 142 height 22
select select "13"
select select "09"
select select "1988"
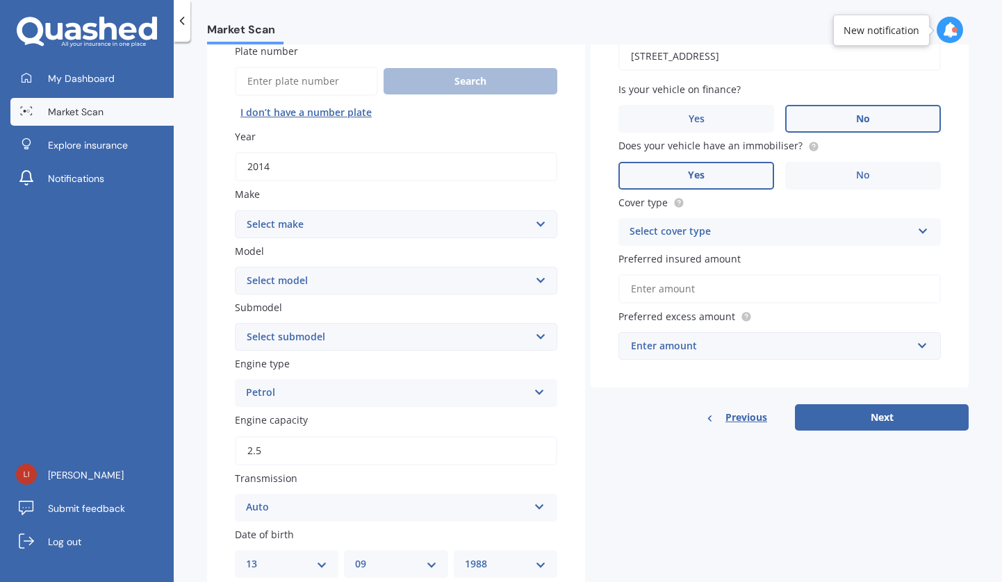
scroll to position [163, 0]
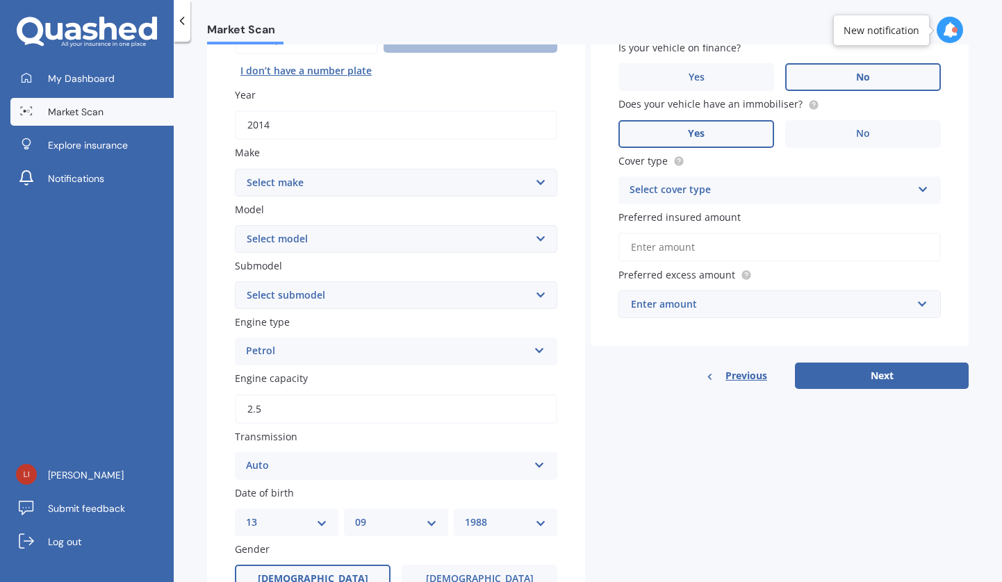
select select "SUBARU"
select select "OUTBACK 2.5"
select select "2.5 PETROL"
click at [299, 350] on div "Petrol" at bounding box center [387, 351] width 282 height 17
click at [204, 407] on div "Market Scan Vehicle Market Scan 70 % We just need a few more details to provide…" at bounding box center [588, 314] width 828 height 540
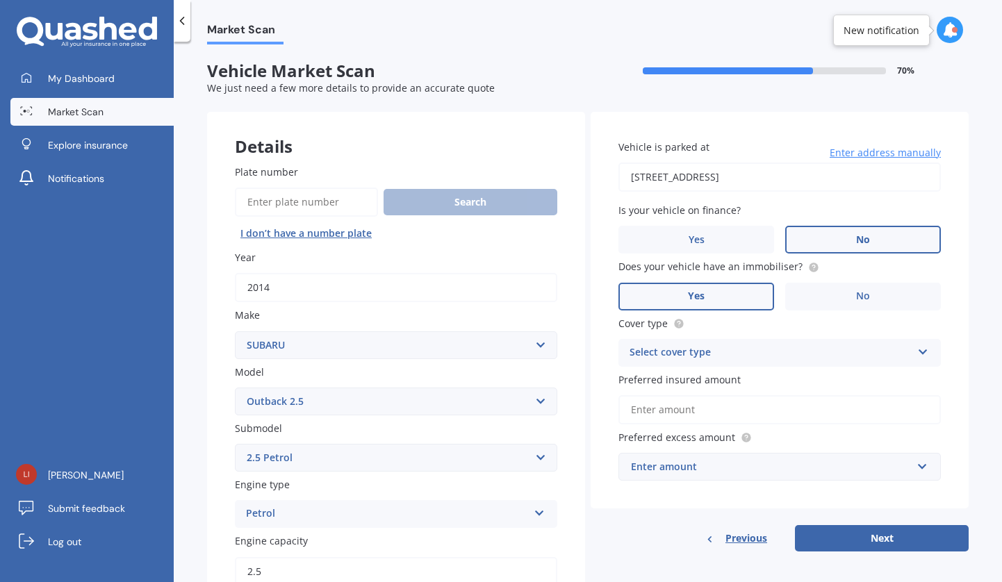
scroll to position [0, 0]
click at [856, 290] on span "No" at bounding box center [863, 296] width 14 height 12
click at [0, 0] on input "No" at bounding box center [0, 0] width 0 height 0
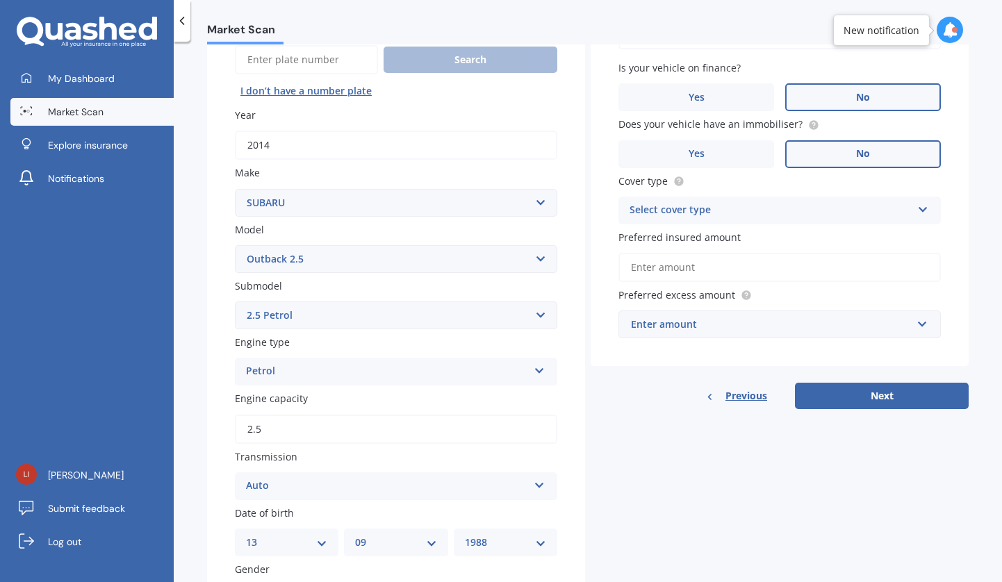
scroll to position [145, 0]
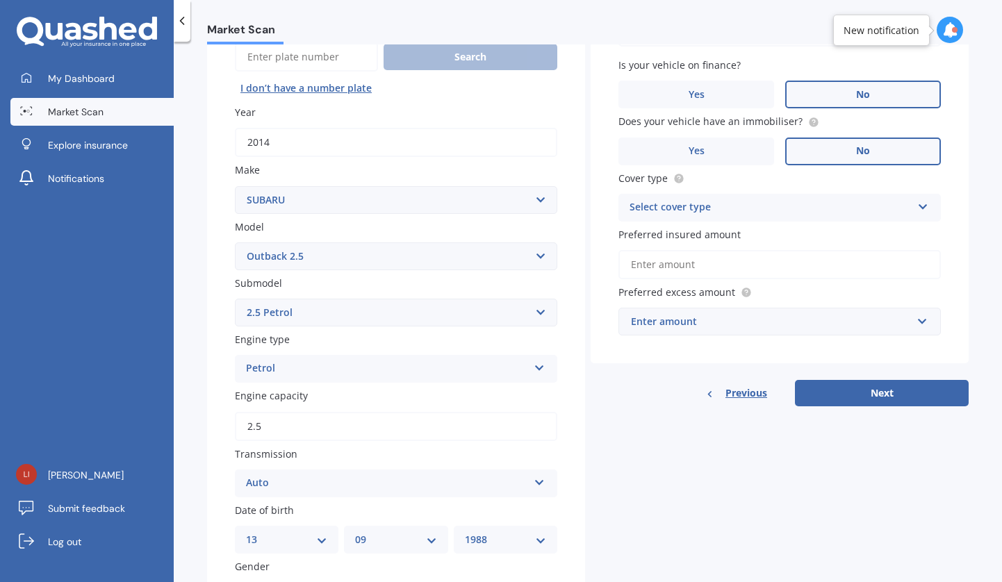
click at [745, 316] on div "Enter amount" at bounding box center [771, 321] width 281 height 15
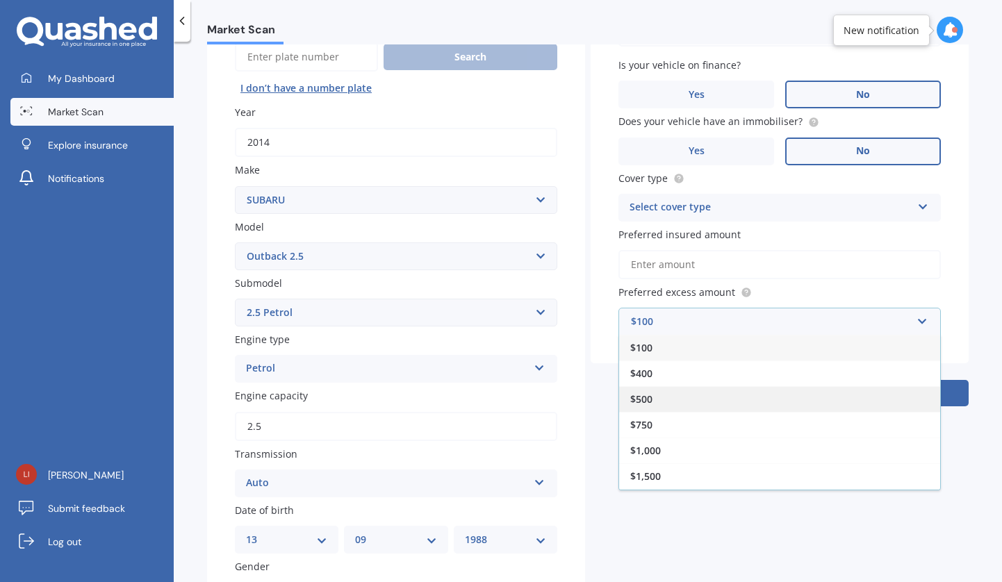
click at [640, 404] on div "$500" at bounding box center [779, 399] width 321 height 26
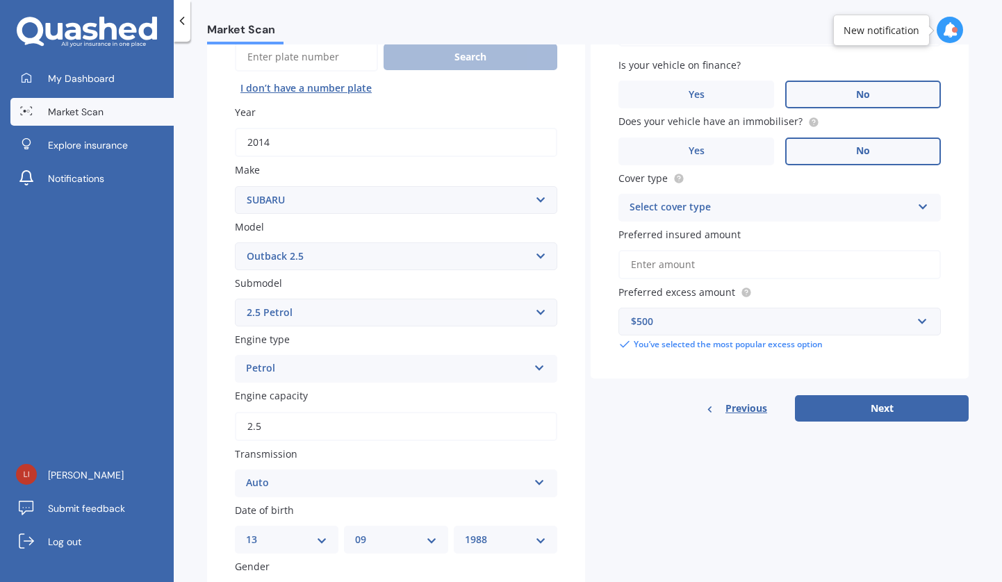
click at [681, 263] on input "Preferred insured amount" at bounding box center [779, 264] width 322 height 29
click at [700, 201] on div "Select cover type" at bounding box center [770, 207] width 282 height 17
click at [682, 236] on span "Comprehensive" at bounding box center [667, 234] width 74 height 13
click at [683, 263] on input "Preferred insured amount" at bounding box center [779, 264] width 322 height 29
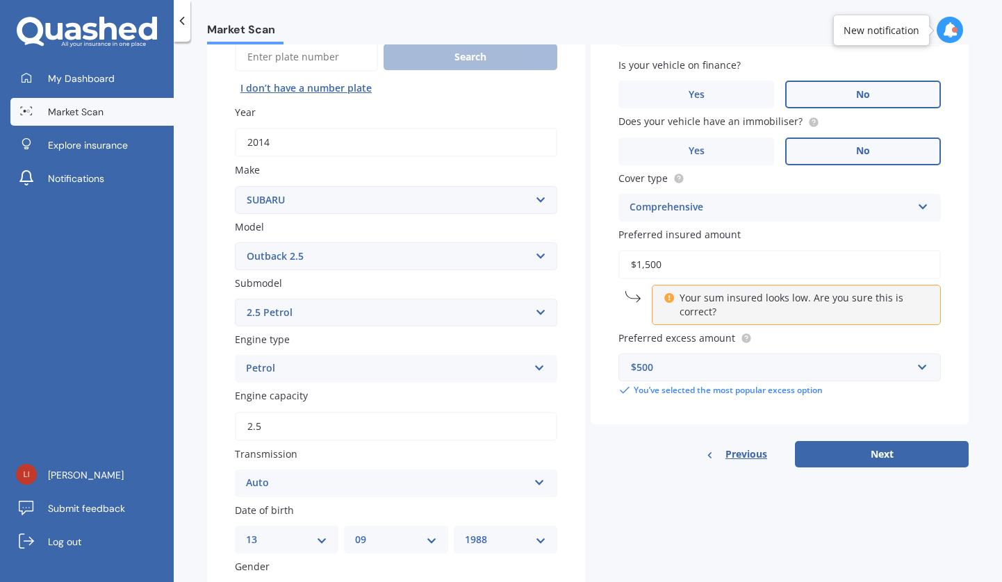
type input "$15,000"
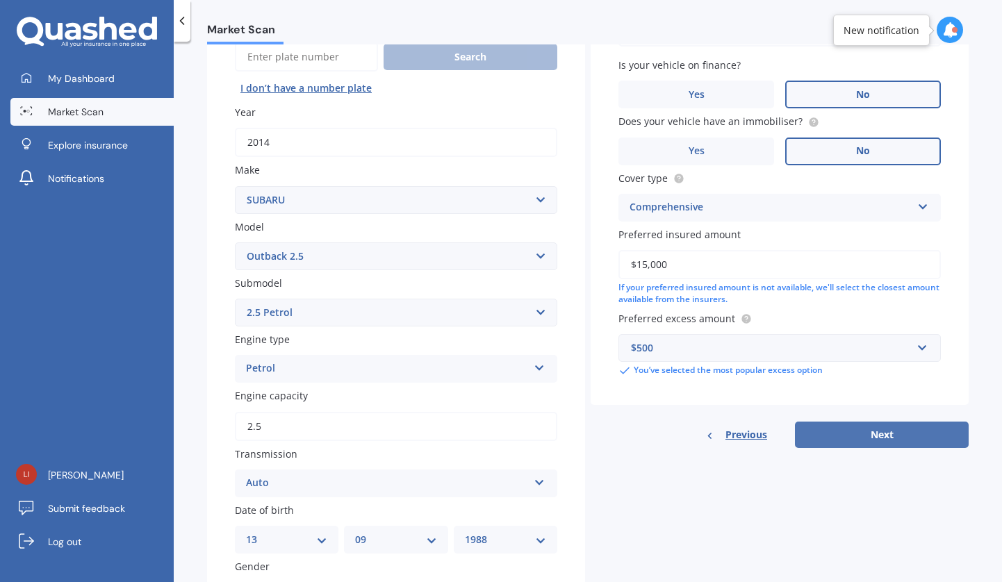
click at [864, 431] on button "Next" at bounding box center [882, 435] width 174 height 26
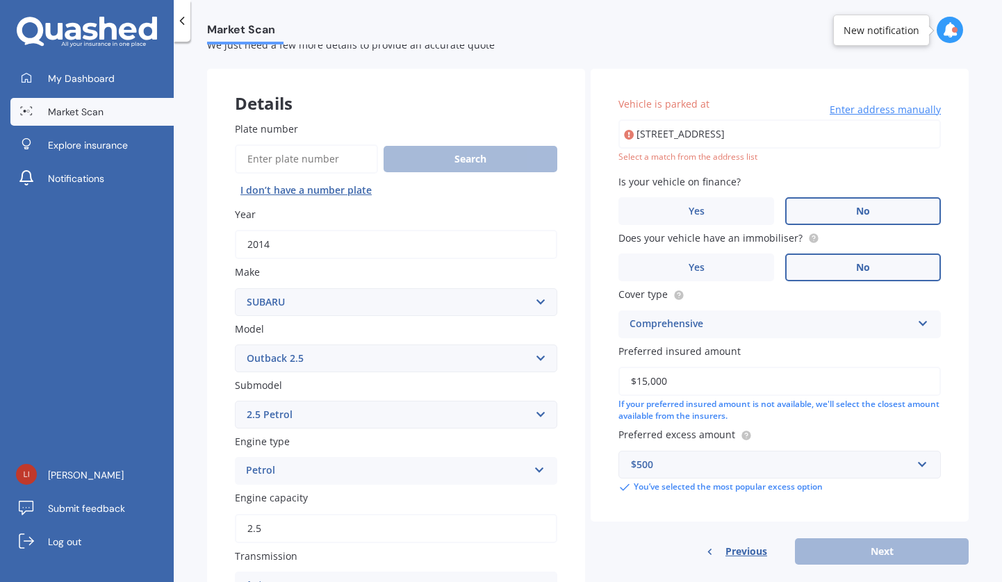
scroll to position [42, 0]
type input "11B Nutfield Lane, Cashmere, Christchurch 8022"
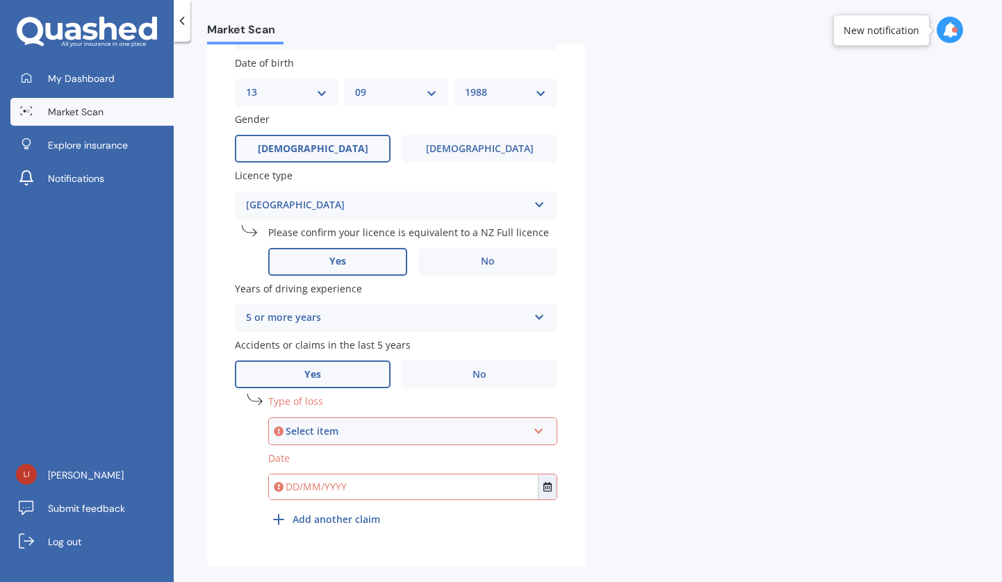
scroll to position [591, 0]
click at [391, 425] on div "Select item" at bounding box center [407, 432] width 242 height 15
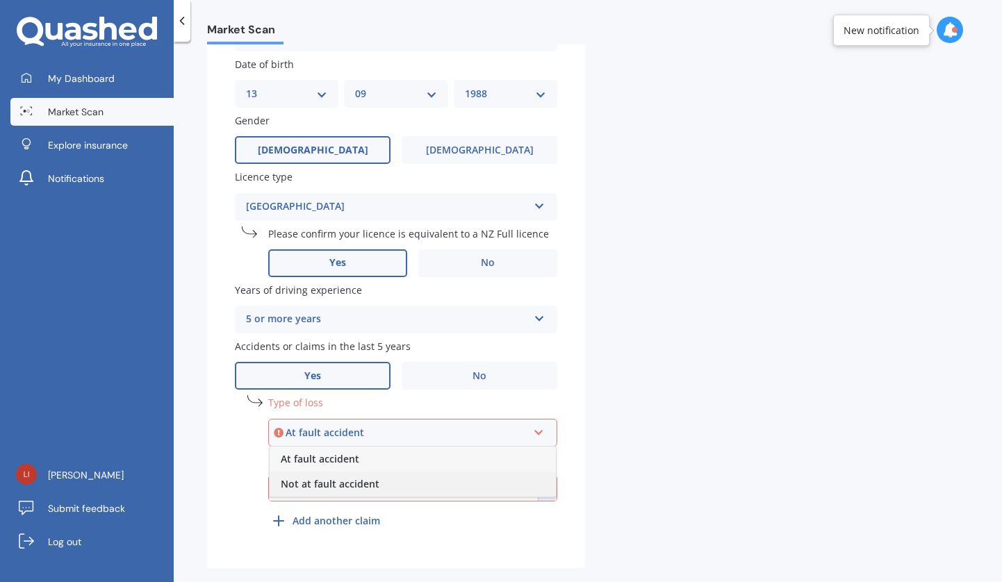
click at [361, 479] on span "Not at fault accident" at bounding box center [330, 483] width 99 height 13
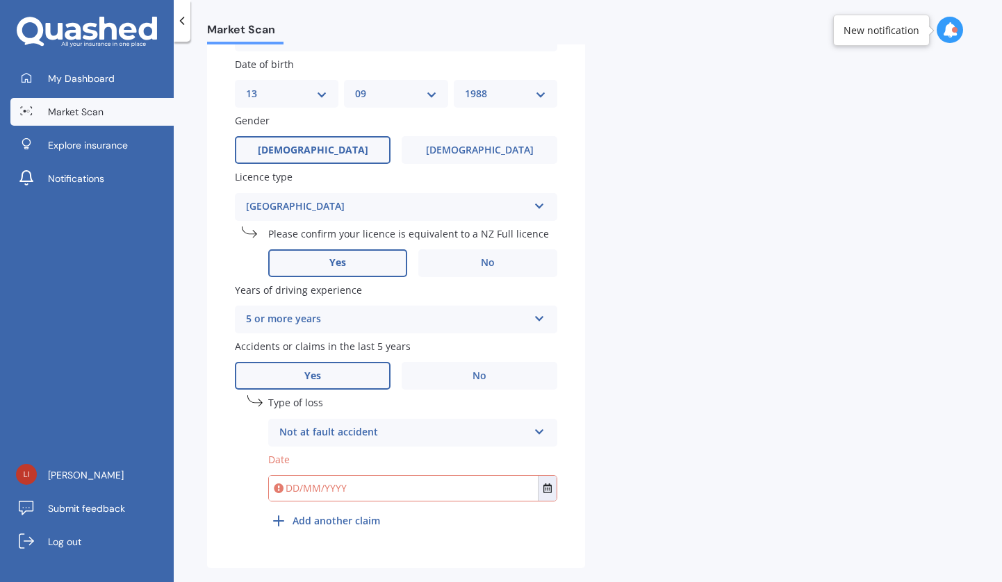
click at [304, 486] on input "text" at bounding box center [403, 488] width 269 height 25
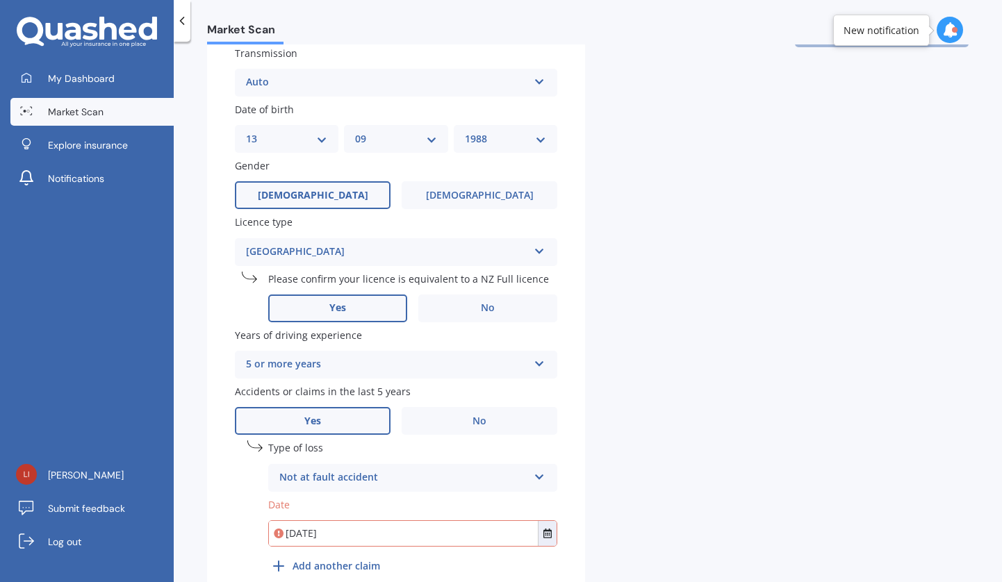
type input "12/11/2021"
click at [667, 430] on div "Details Plate number Search I don’t have a number plate Year 2014 Make Select m…" at bounding box center [587, 90] width 761 height 1048
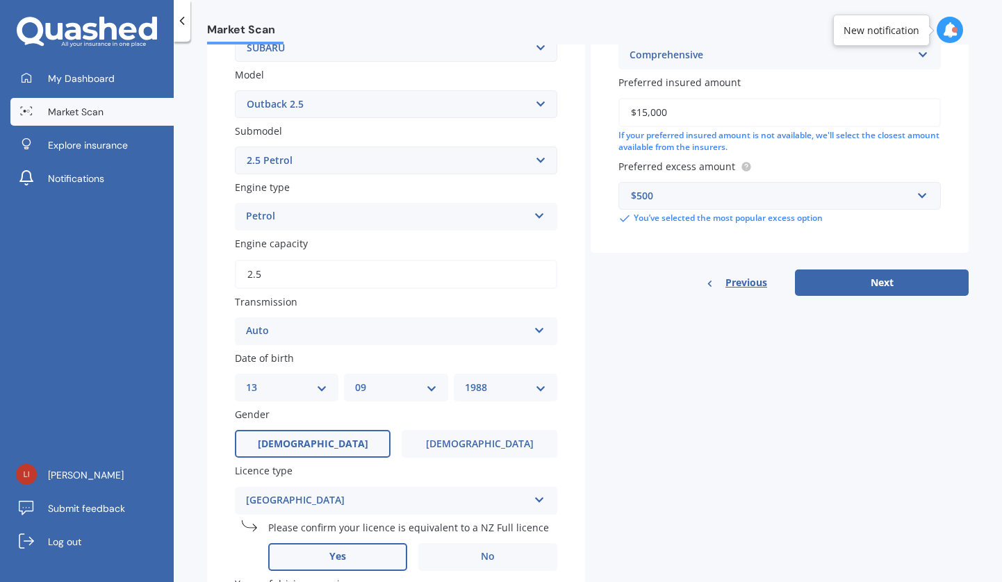
scroll to position [122, 0]
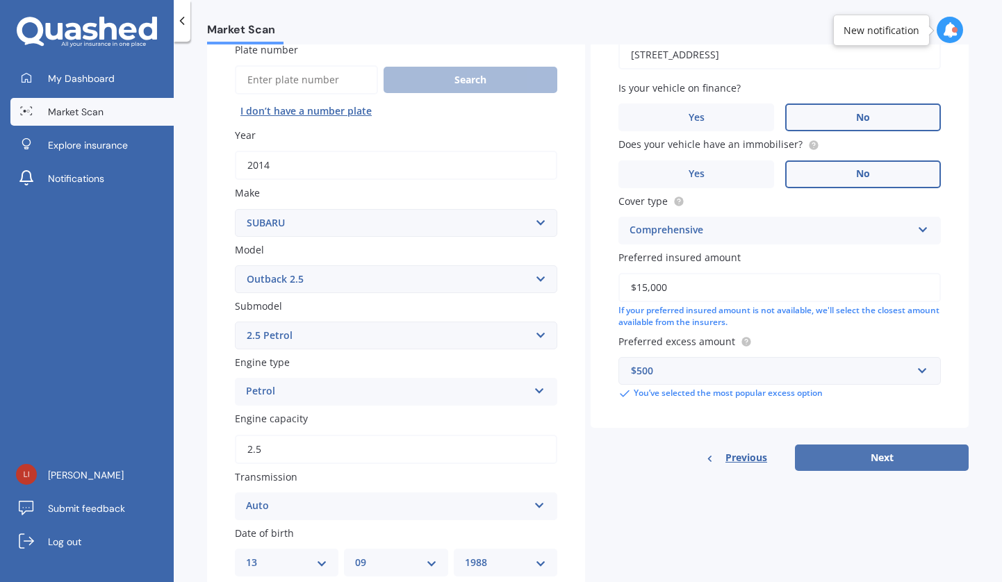
click at [837, 452] on button "Next" at bounding box center [882, 458] width 174 height 26
select select "13"
select select "09"
select select "1988"
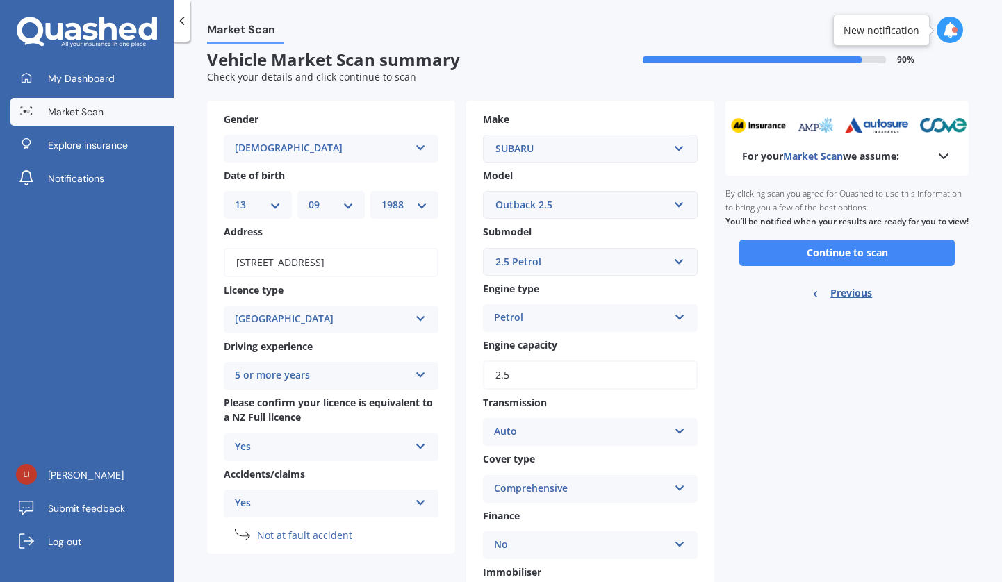
scroll to position [0, 0]
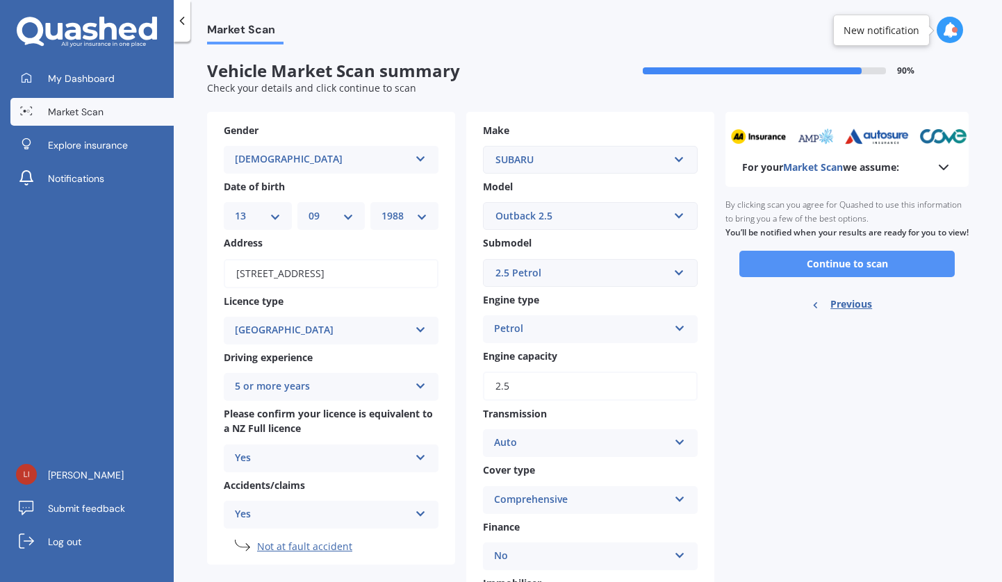
click at [838, 277] on button "Continue to scan" at bounding box center [846, 264] width 215 height 26
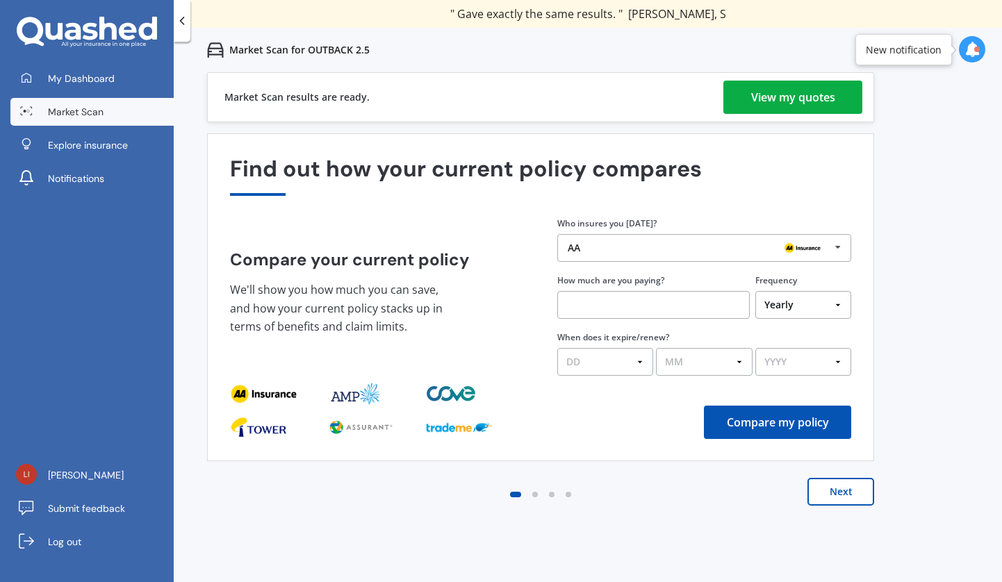
click at [797, 83] on div "View my quotes" at bounding box center [793, 97] width 84 height 33
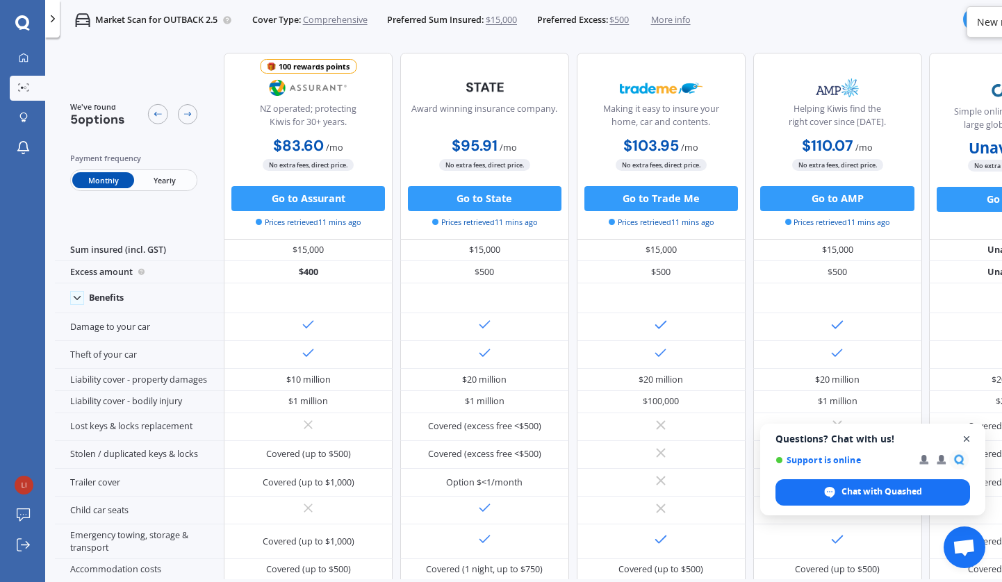
click at [966, 438] on span "Open chat" at bounding box center [966, 439] width 17 height 17
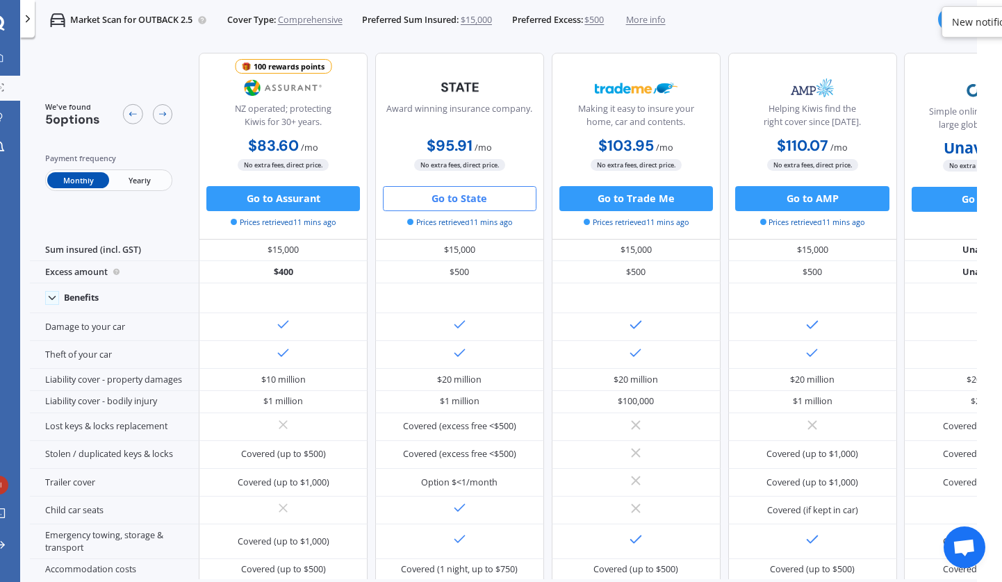
click at [486, 208] on button "Go to State" at bounding box center [460, 198] width 154 height 25
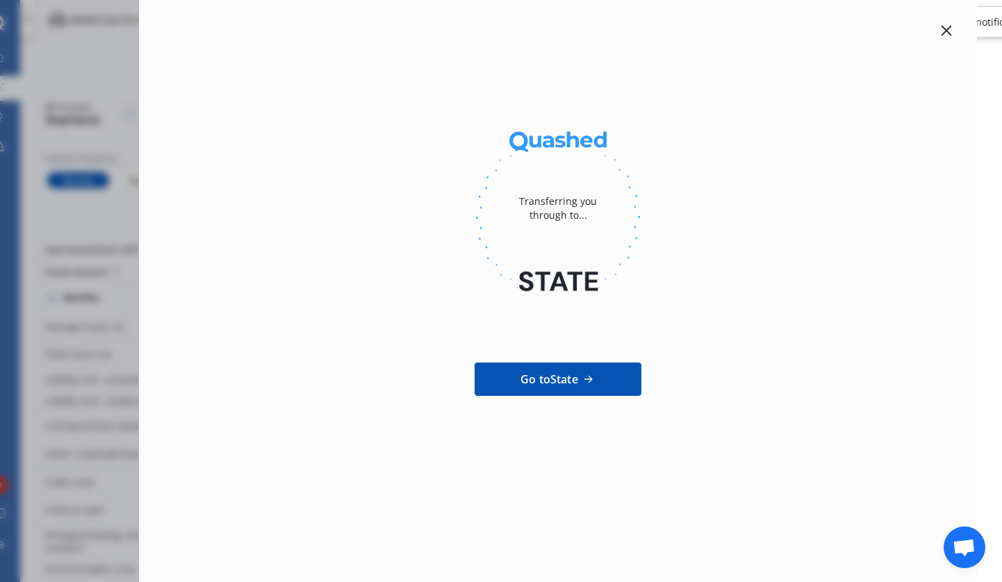
click at [576, 379] on span "Go to State" at bounding box center [549, 379] width 58 height 17
click at [951, 32] on icon at bounding box center [946, 30] width 11 height 11
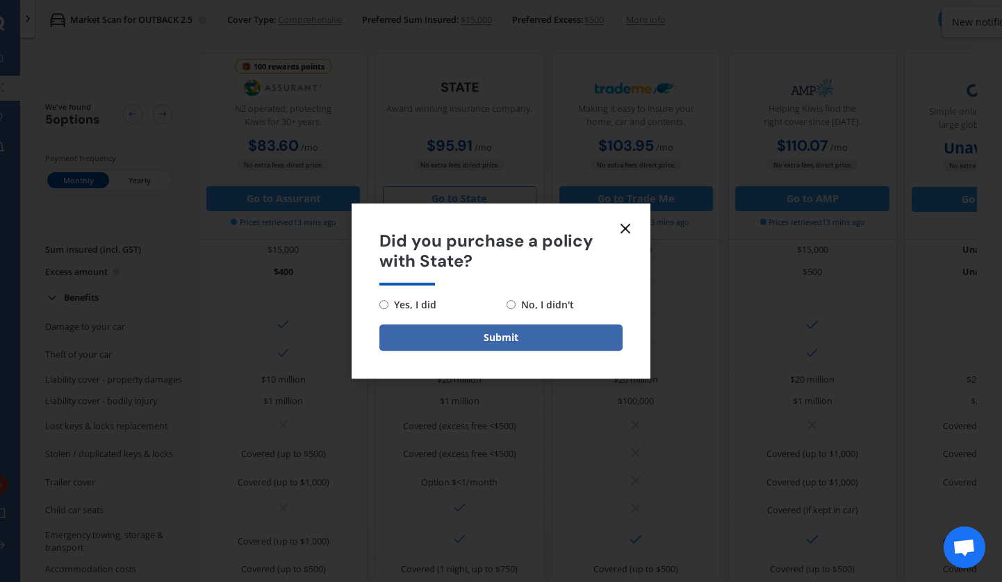
click at [624, 235] on icon at bounding box center [625, 228] width 17 height 17
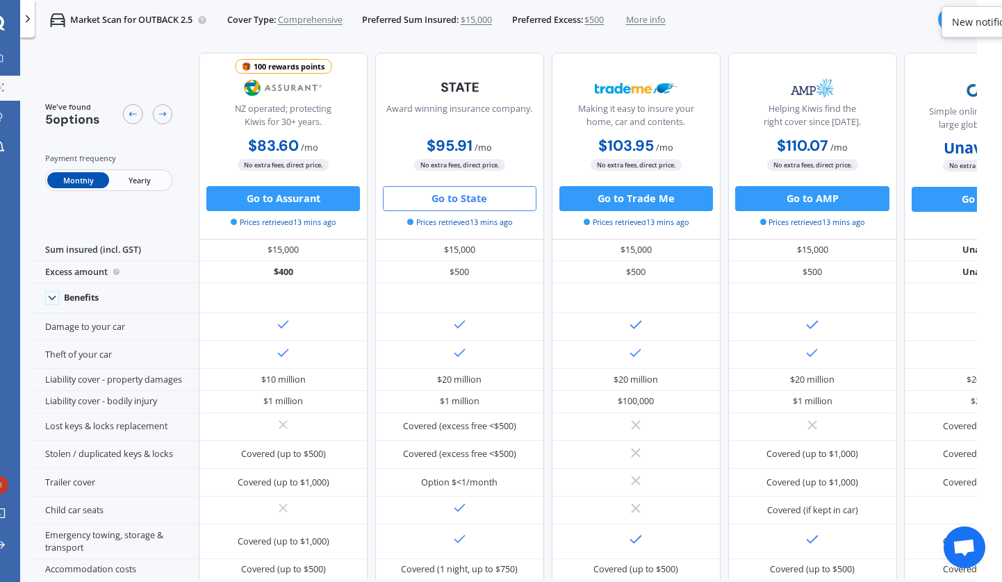
click at [440, 206] on button "Go to State" at bounding box center [460, 198] width 154 height 25
